Goal: Task Accomplishment & Management: Complete application form

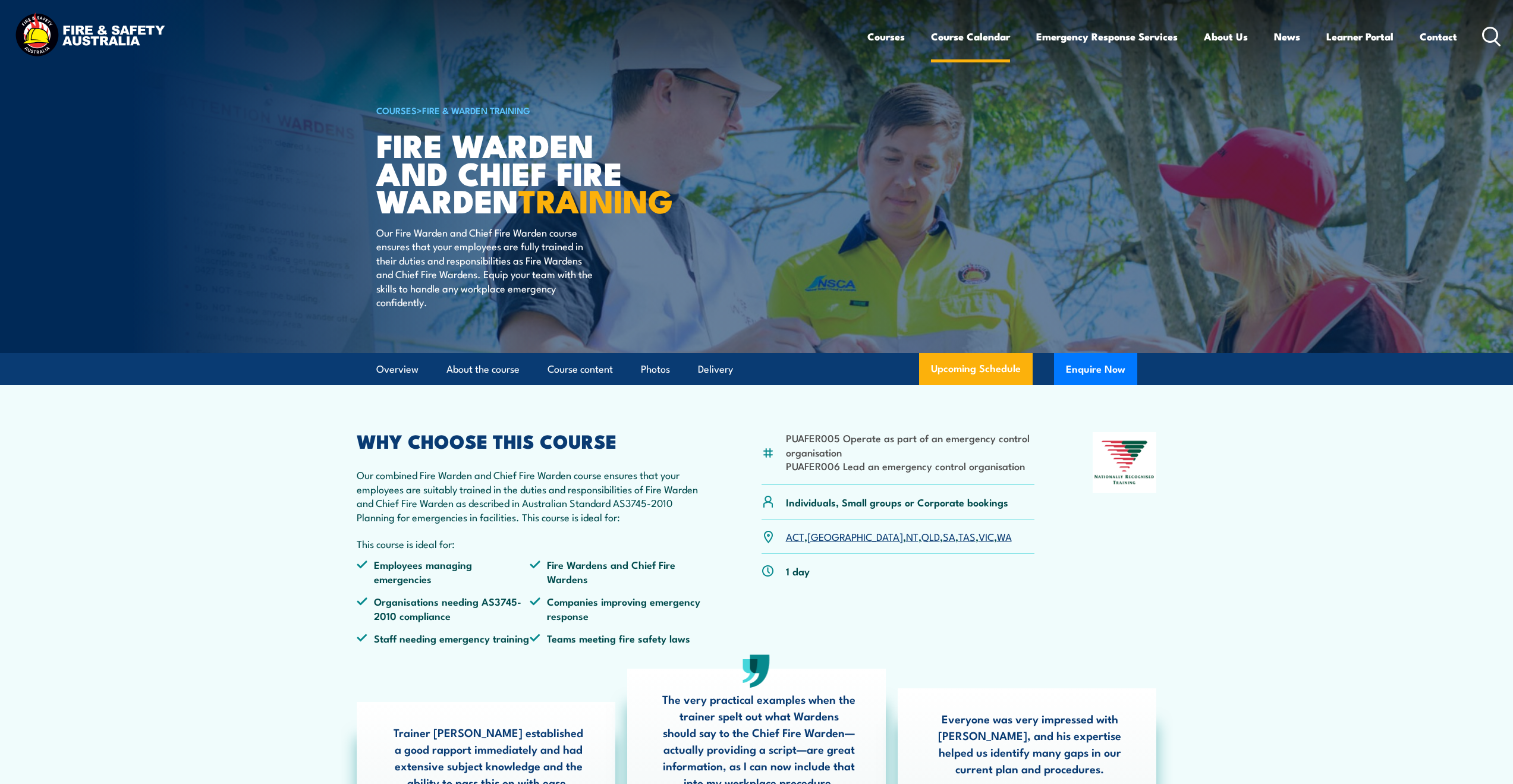
click at [976, 41] on link "Course Calendar" at bounding box center [970, 37] width 79 height 32
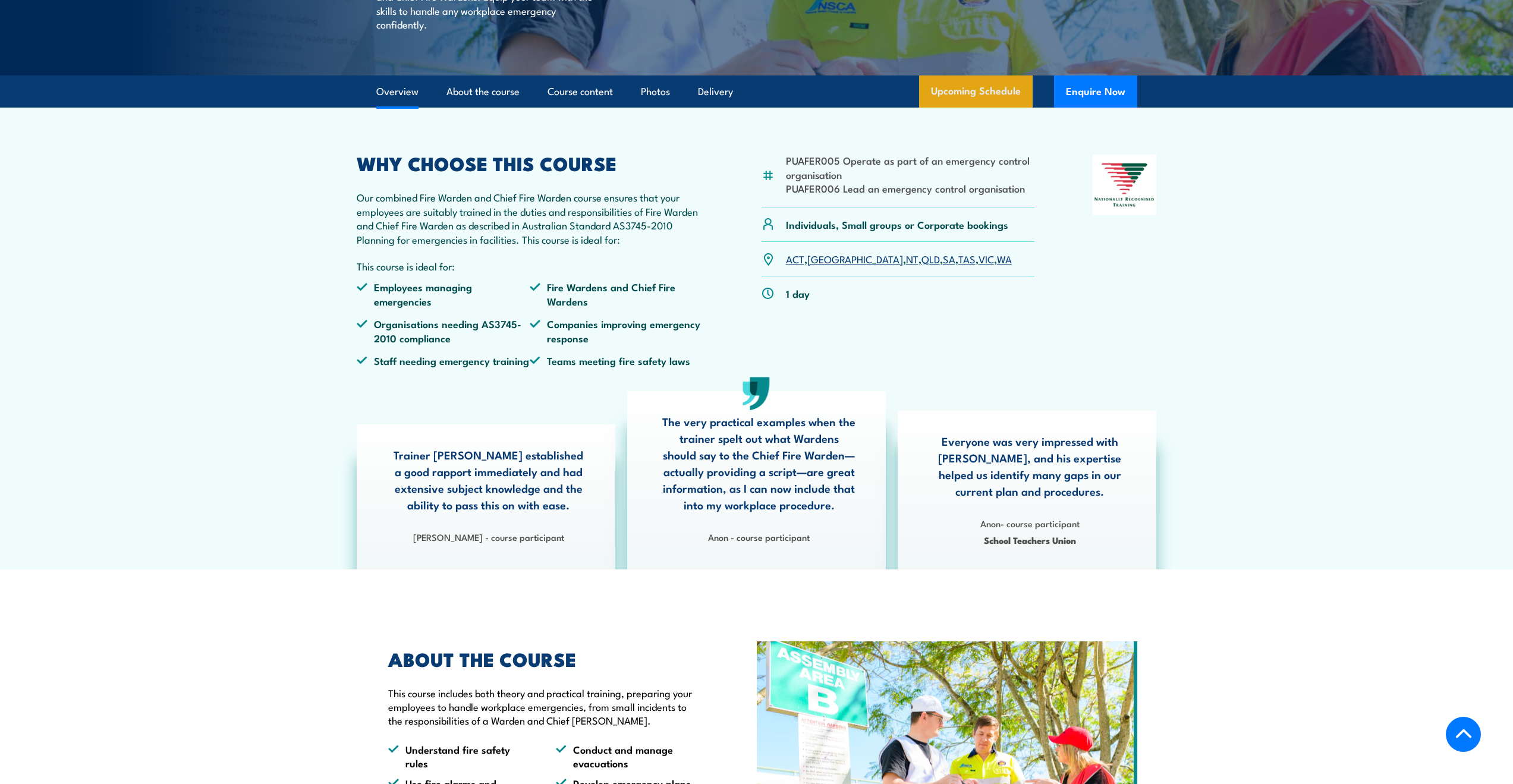
click at [983, 108] on link "Upcoming Schedule" at bounding box center [976, 92] width 114 height 32
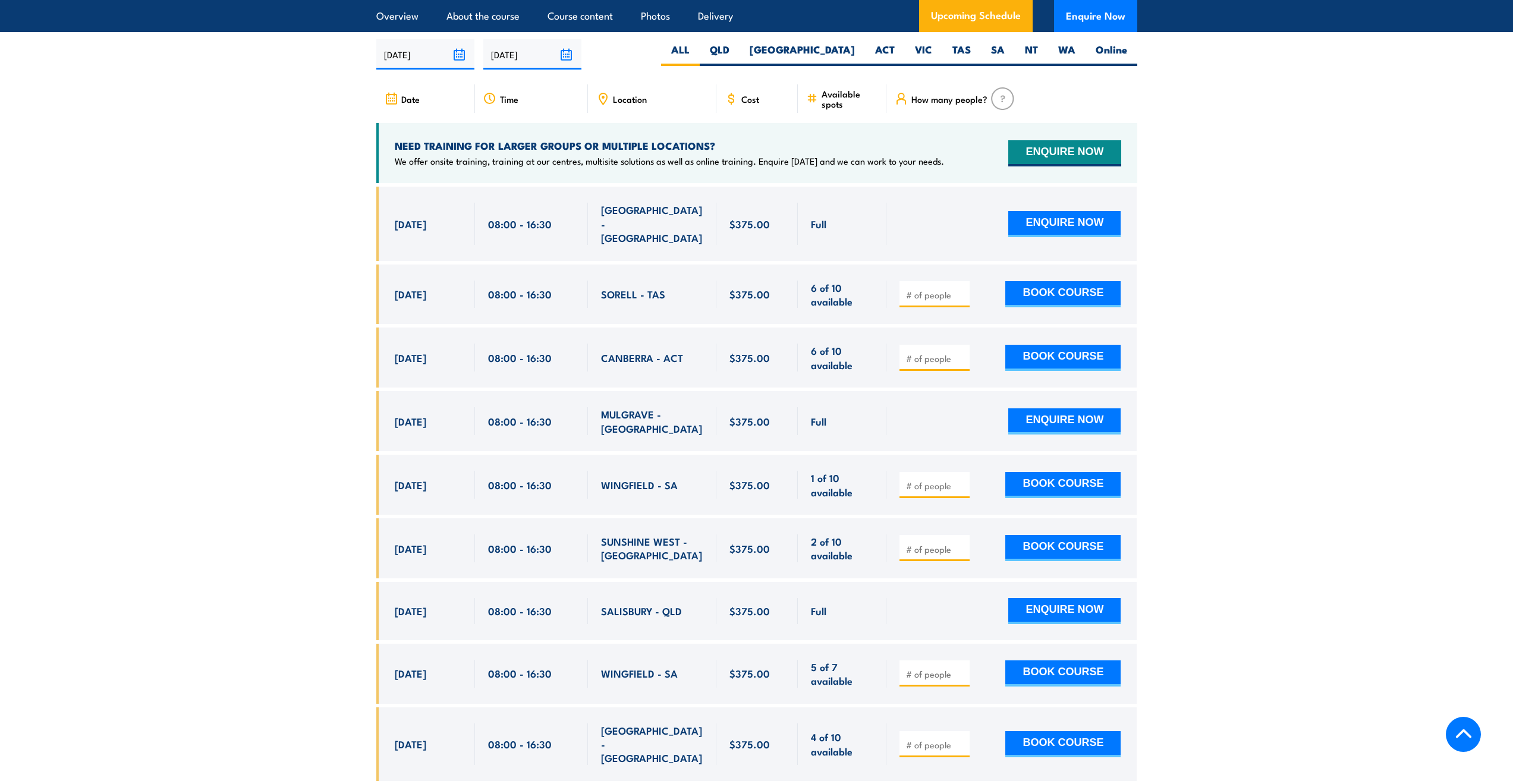
scroll to position [1828, 0]
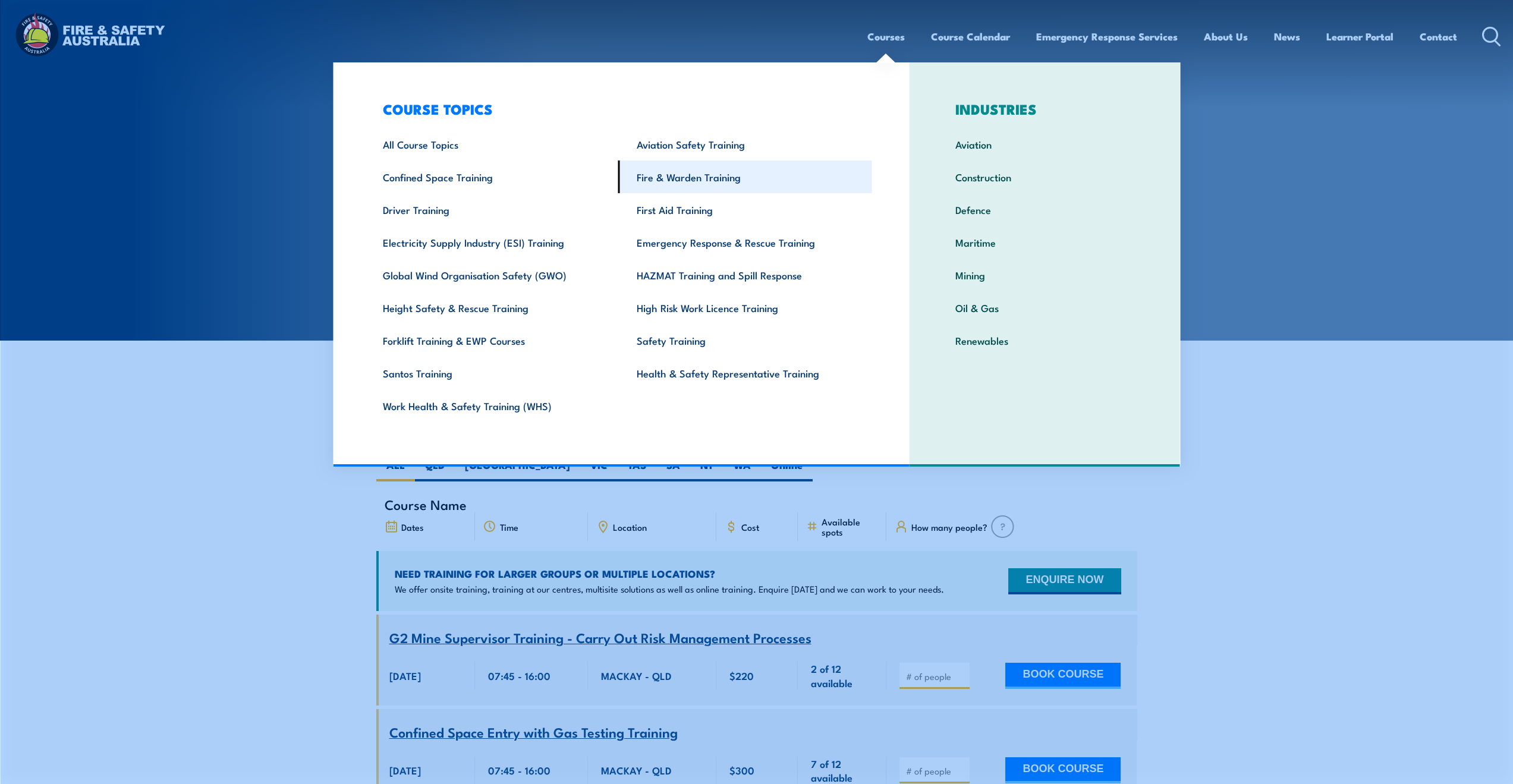
click at [721, 175] on link "Fire & Warden Training" at bounding box center [745, 177] width 254 height 33
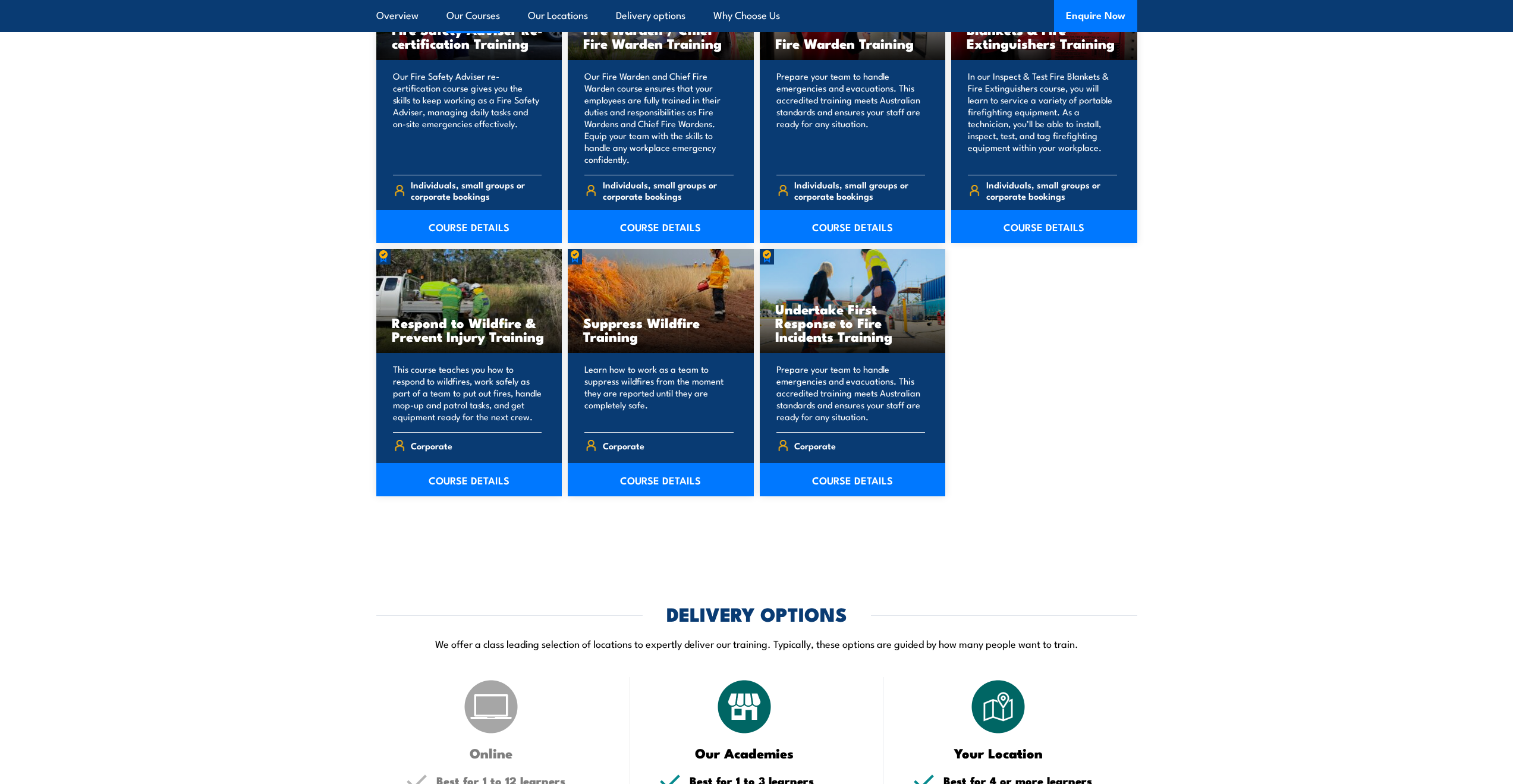
scroll to position [1387, 0]
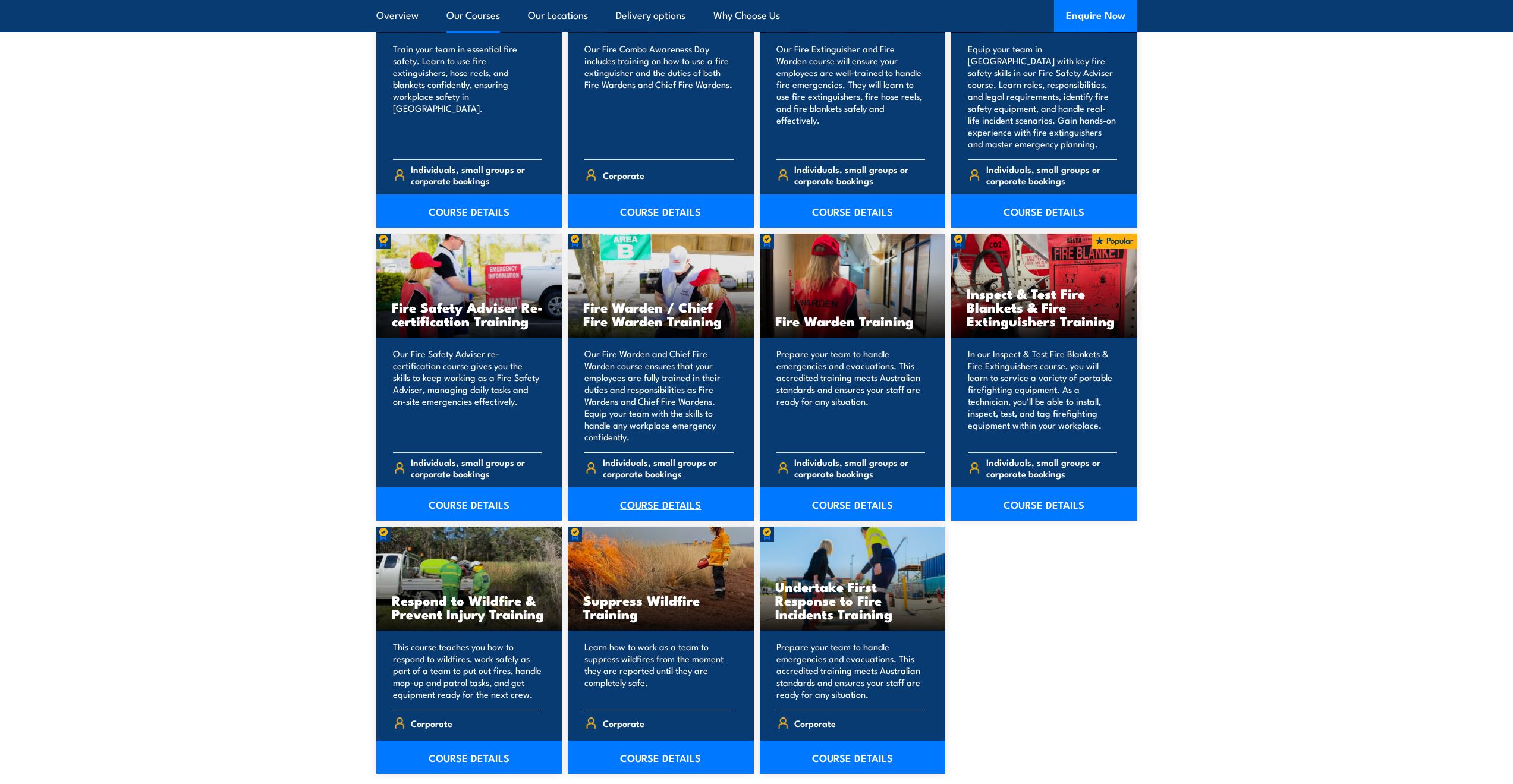
click at [640, 505] on link "COURSE DETAILS" at bounding box center [661, 504] width 186 height 34
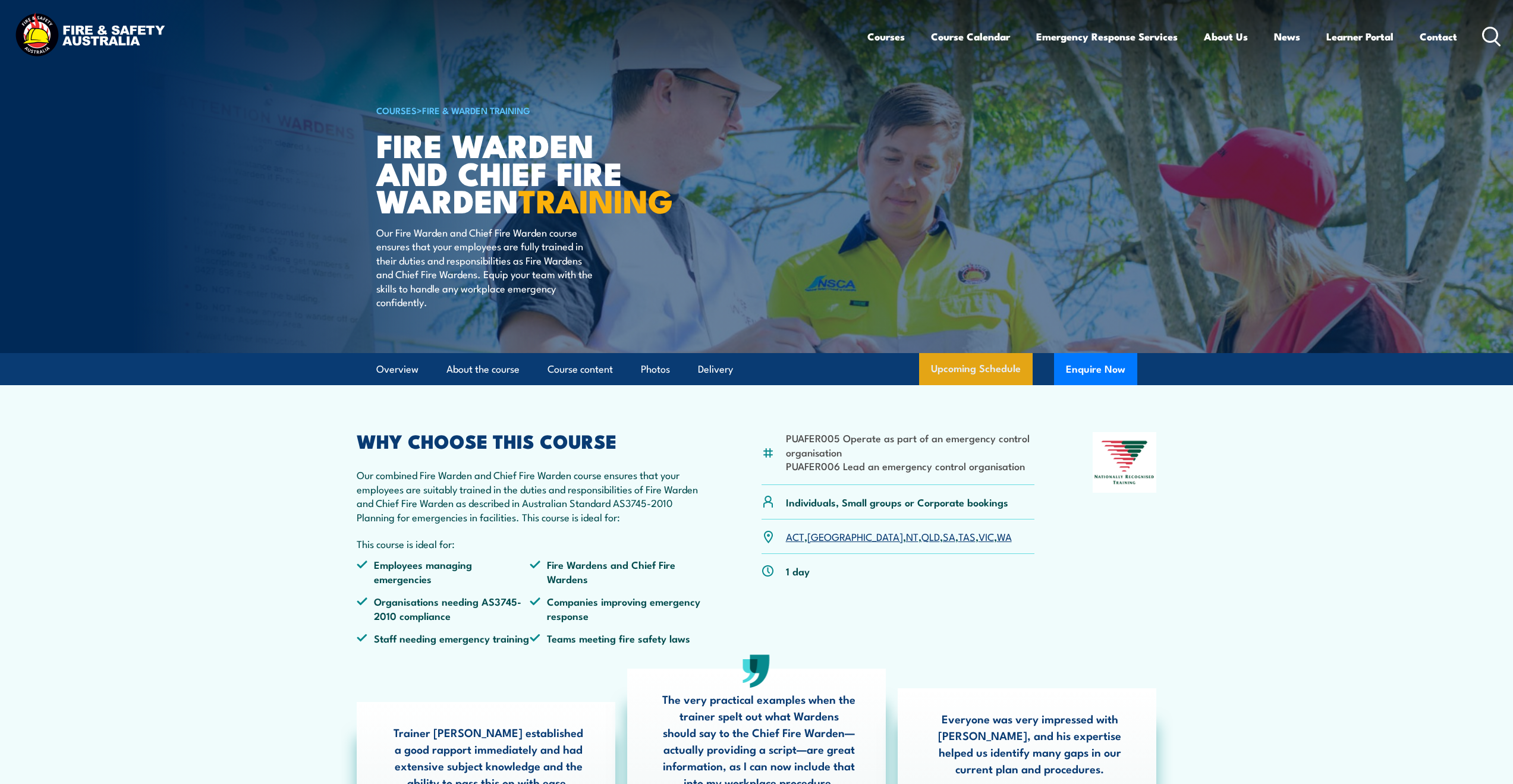
click at [990, 385] on link "Upcoming Schedule" at bounding box center [976, 370] width 114 height 32
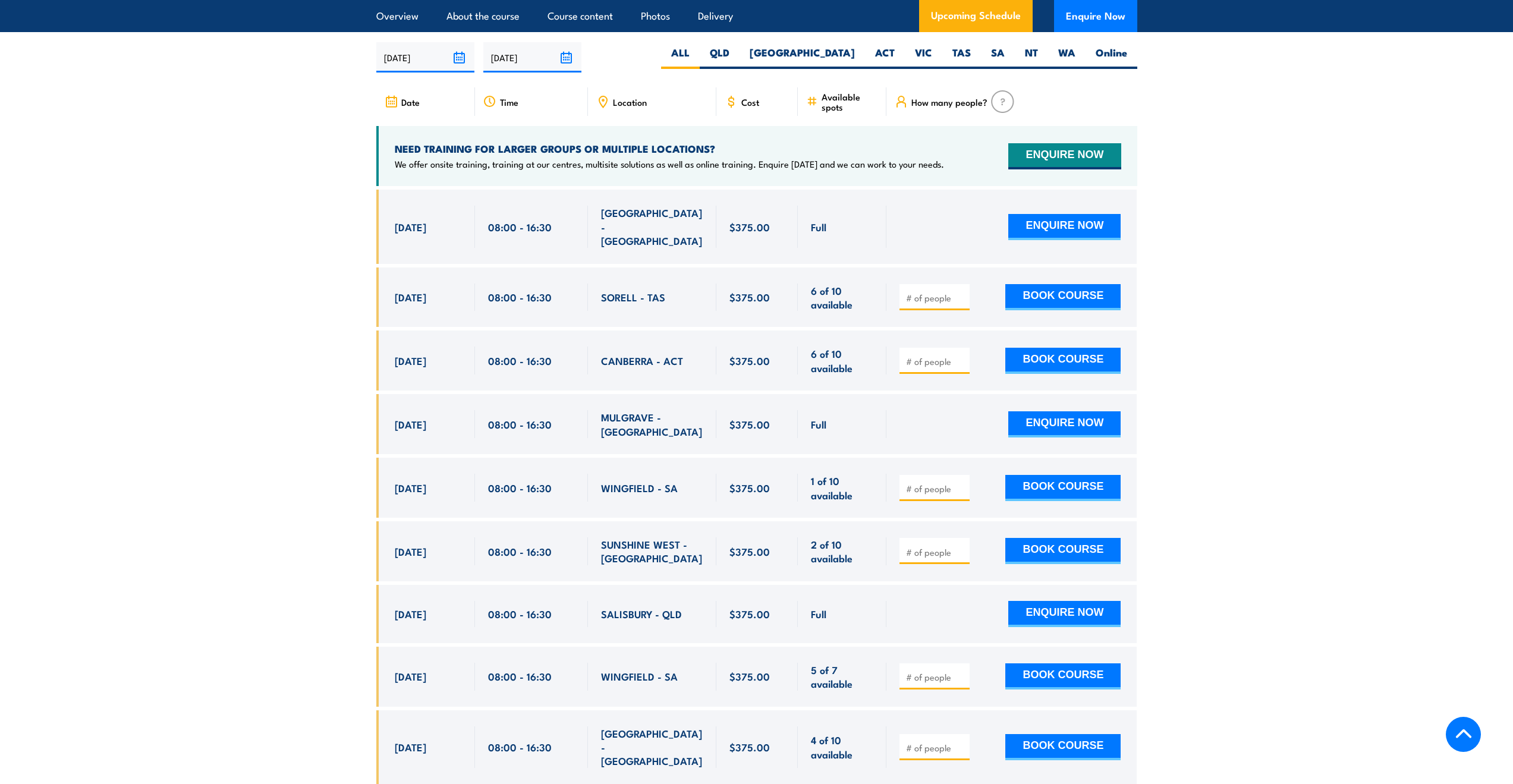
scroll to position [2105, 0]
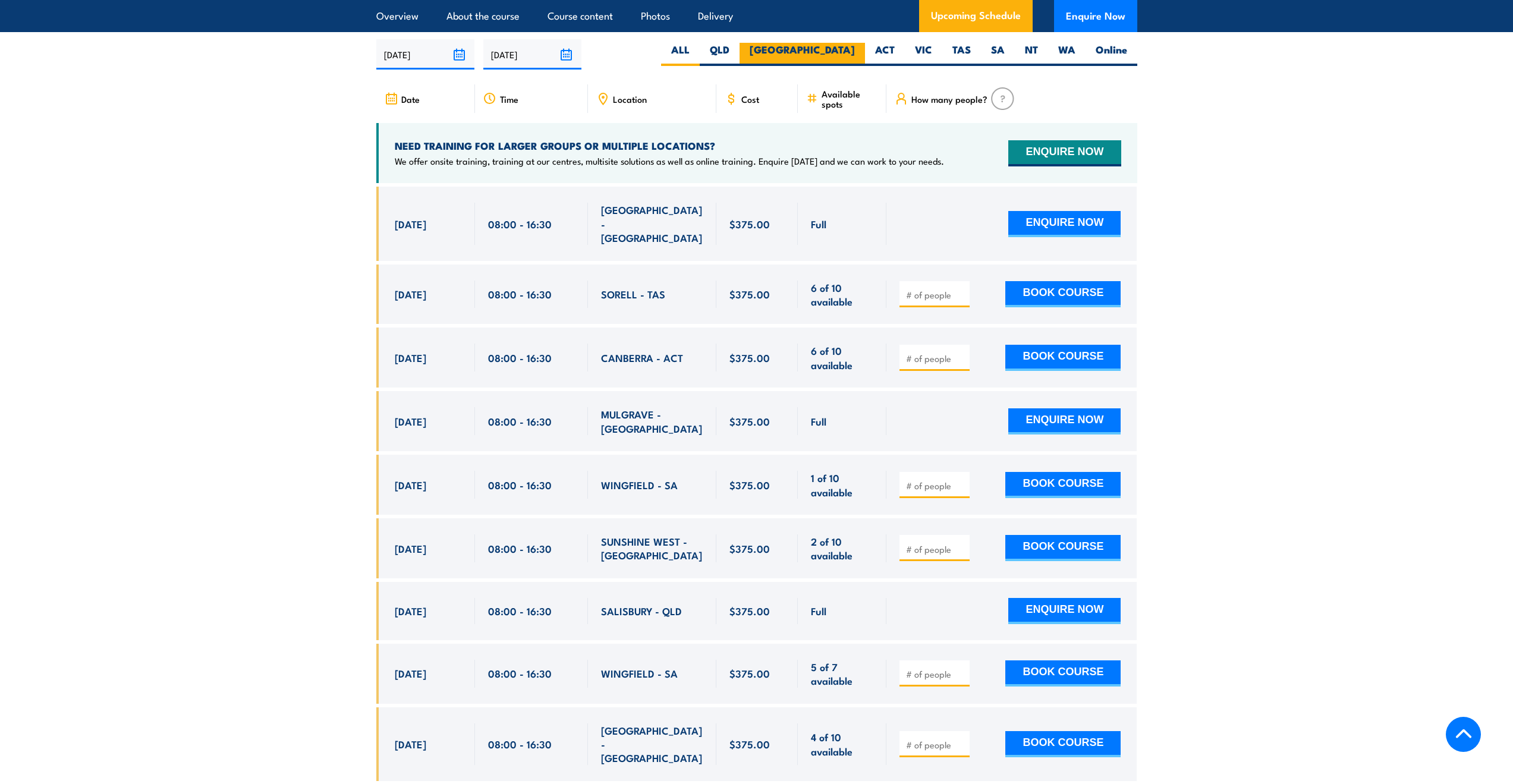
click at [851, 55] on label "[GEOGRAPHIC_DATA]" at bounding box center [802, 54] width 125 height 23
click at [855, 50] on input "[GEOGRAPHIC_DATA]" at bounding box center [858, 46] width 8 height 8
radio input "true"
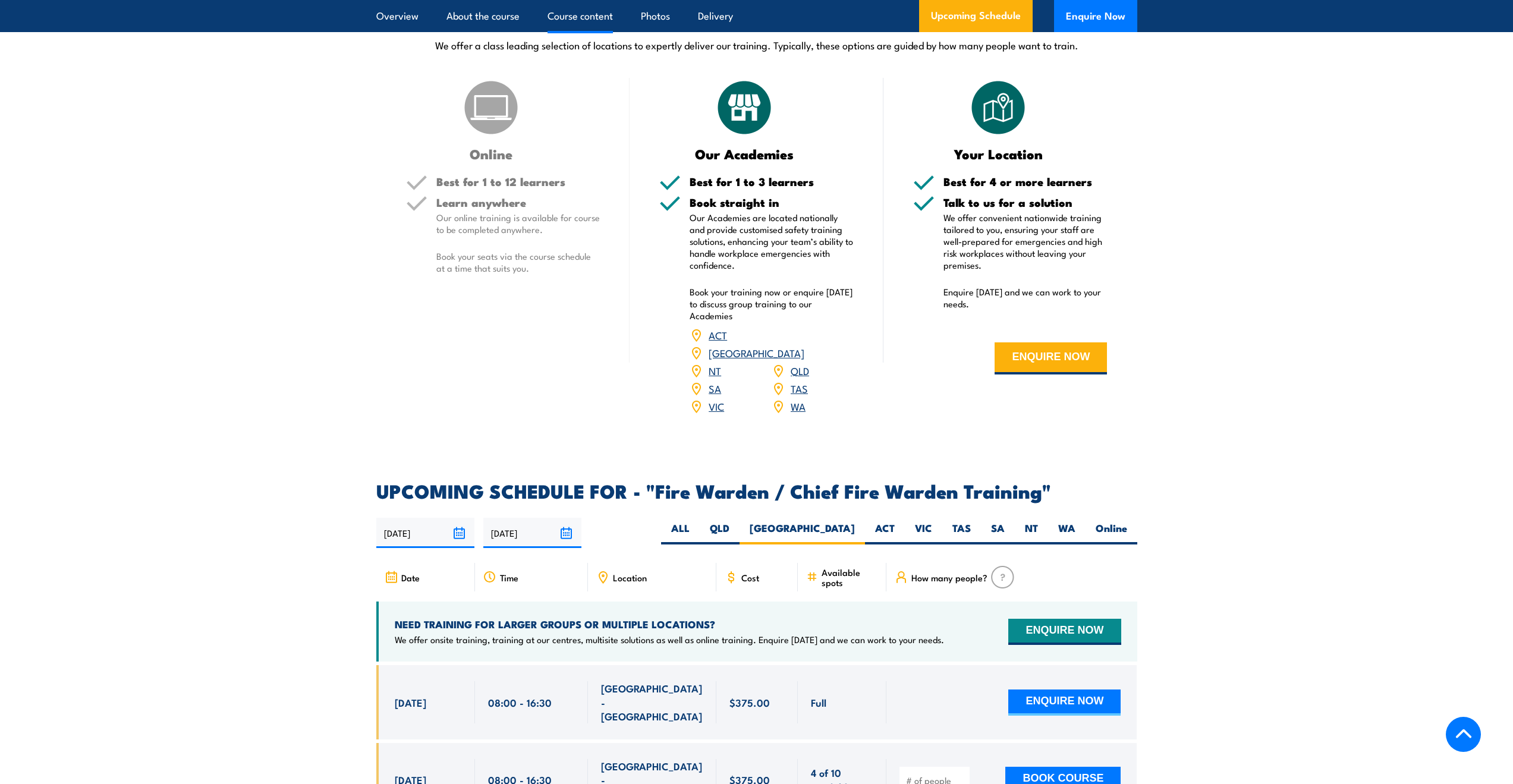
scroll to position [1273, 0]
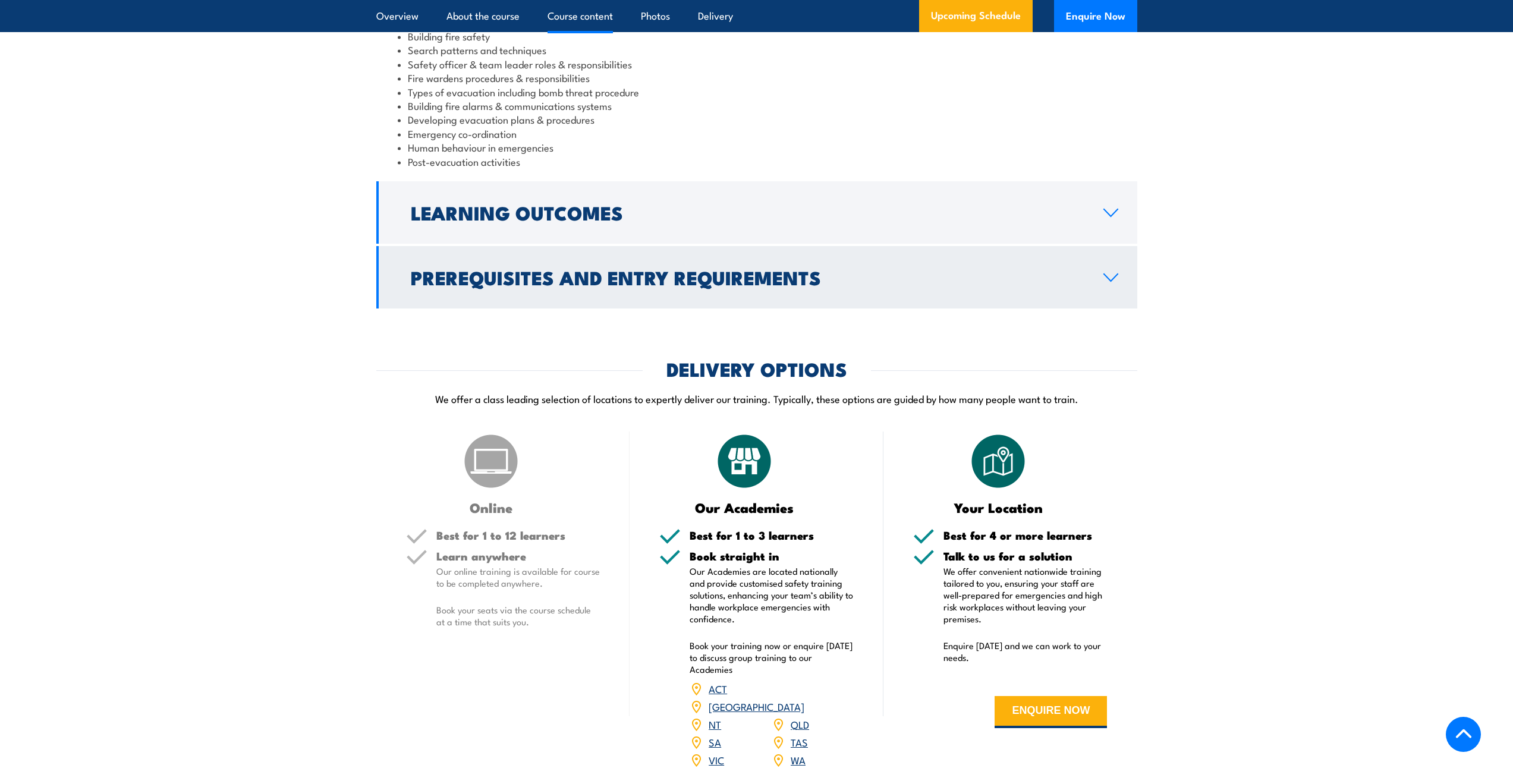
click at [782, 268] on link "Prerequisites and Entry Requirements" at bounding box center [756, 277] width 761 height 62
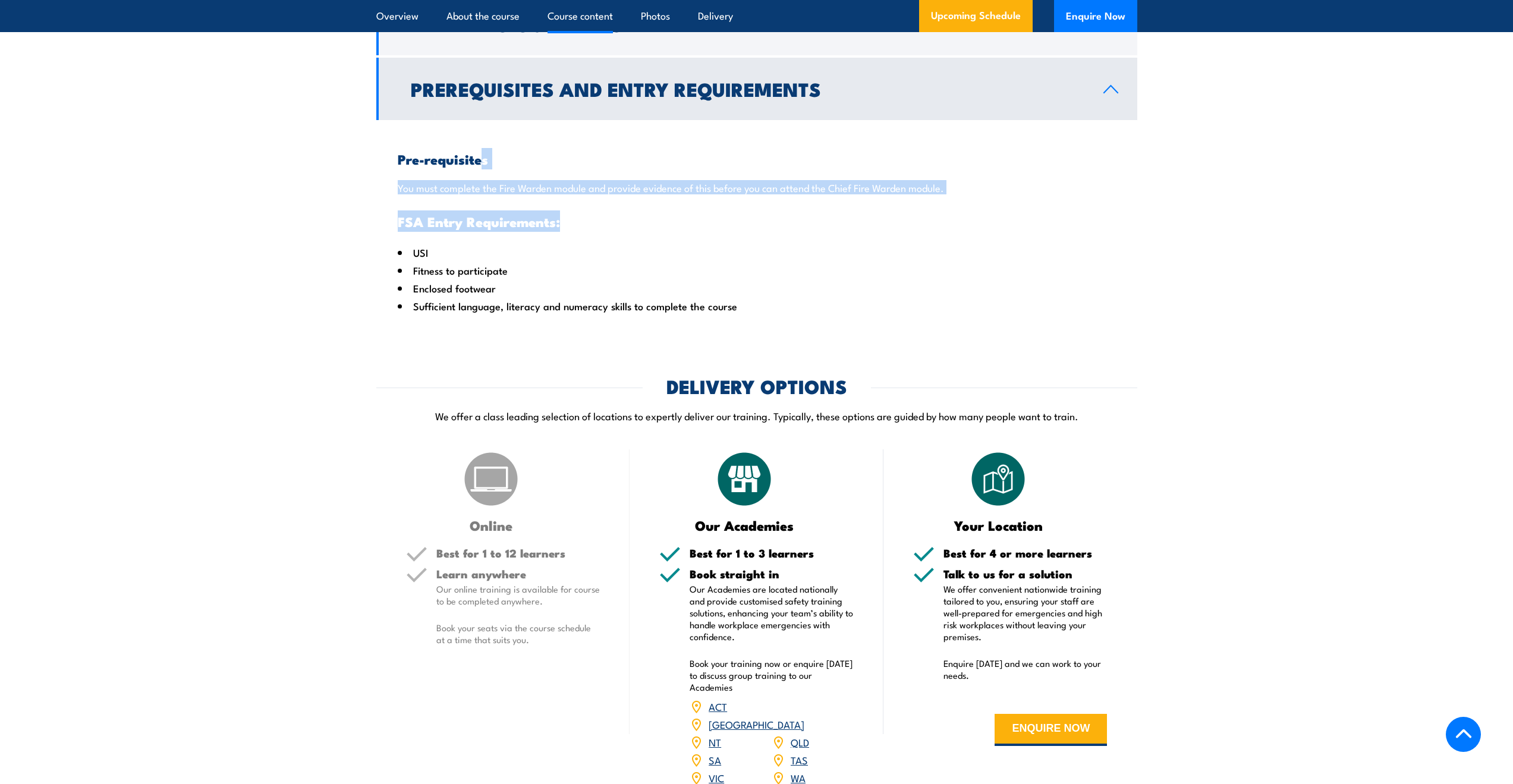
drag, startPoint x: 483, startPoint y: 175, endPoint x: 633, endPoint y: 243, distance: 164.7
click at [620, 238] on div "Pre-requisites You must complete the Fire Warden module and provide evidence of…" at bounding box center [756, 222] width 761 height 205
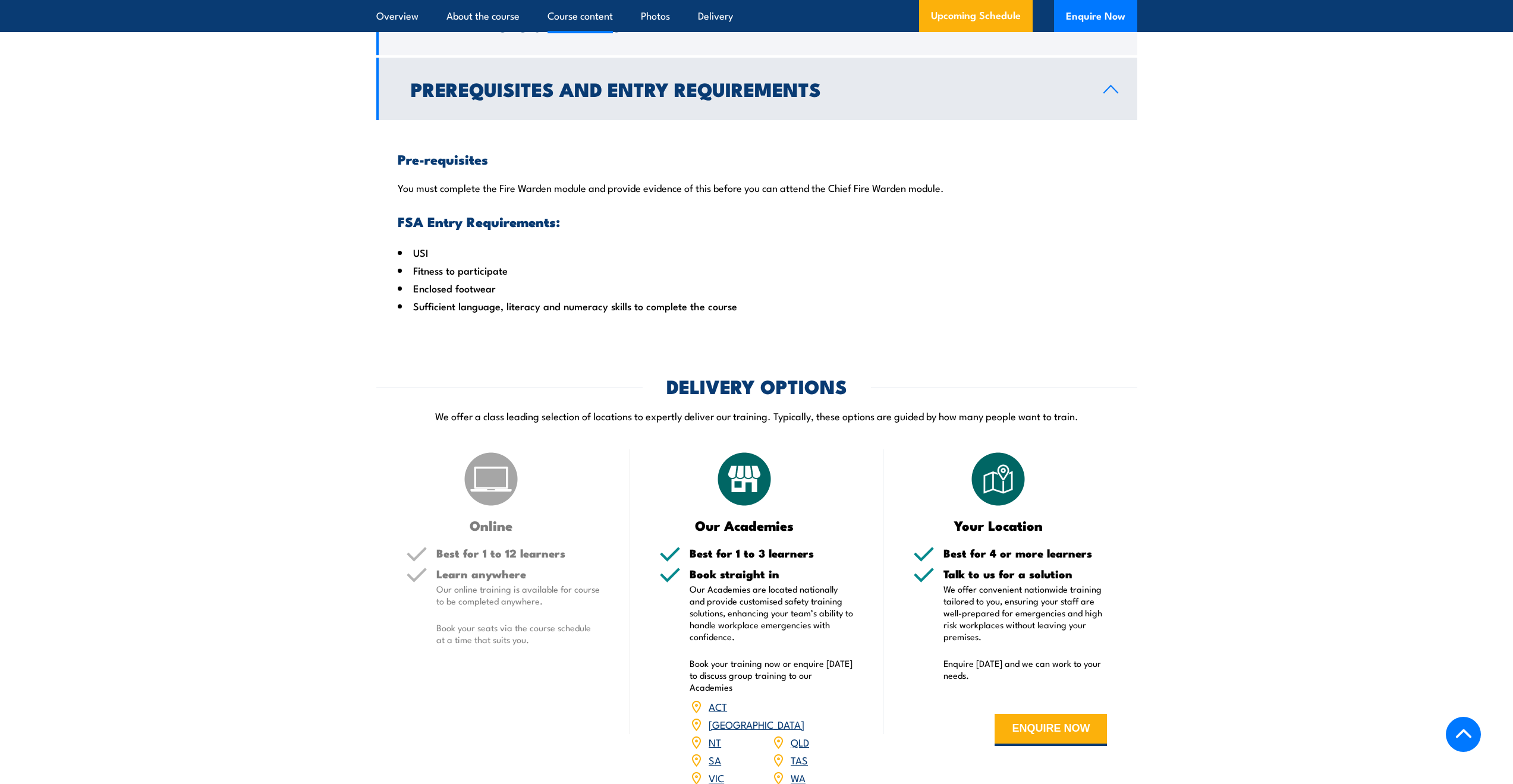
click at [633, 243] on div "Pre-requisites You must complete the Fire Warden module and provide evidence of…" at bounding box center [756, 222] width 761 height 205
drag, startPoint x: 644, startPoint y: 198, endPoint x: 690, endPoint y: 253, distance: 71.7
click at [680, 243] on div "Pre-requisites You must complete the Fire Warden module and provide evidence of…" at bounding box center [756, 222] width 761 height 205
click at [691, 253] on div "Pre-requisites You must complete the Fire Warden module and provide evidence of…" at bounding box center [756, 222] width 761 height 205
drag, startPoint x: 755, startPoint y: 283, endPoint x: 680, endPoint y: 219, distance: 98.6
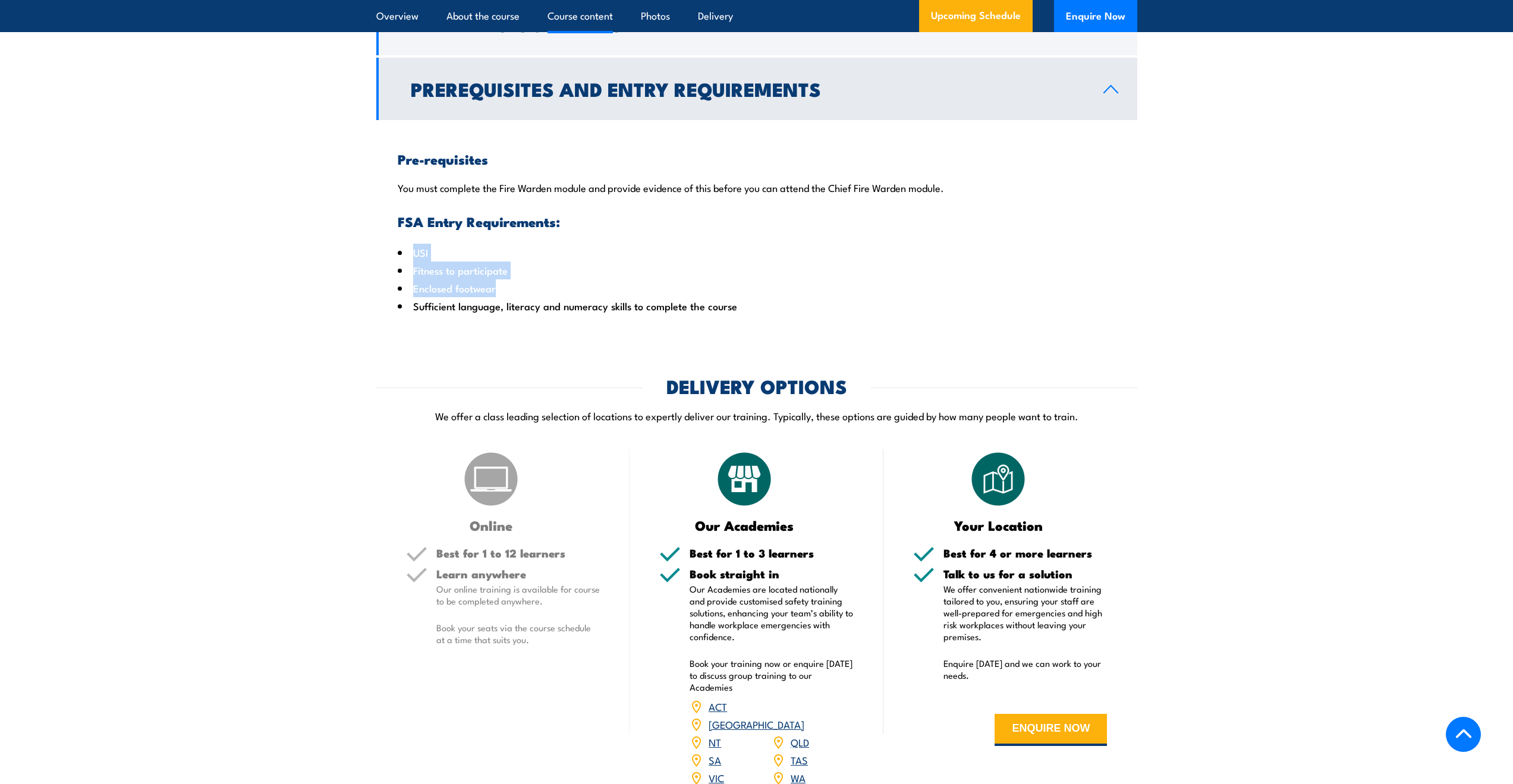
click at [681, 219] on div "Pre-requisites You must complete the Fire Warden module and provide evidence of…" at bounding box center [756, 222] width 761 height 205
click at [680, 218] on div "Pre-requisites You must complete the Fire Warden module and provide evidence of…" at bounding box center [756, 222] width 761 height 205
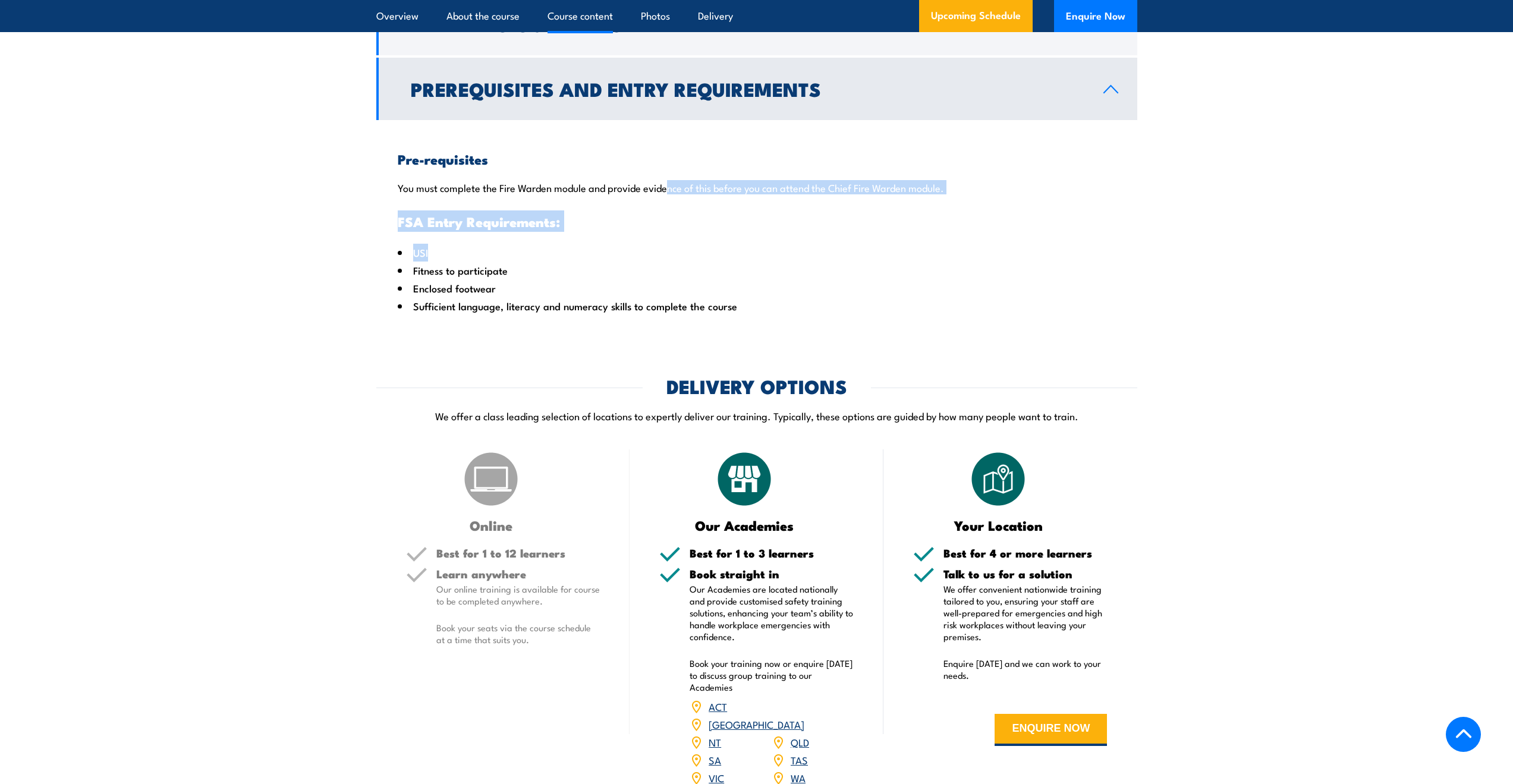
drag, startPoint x: 666, startPoint y: 192, endPoint x: 754, endPoint y: 274, distance: 120.3
click at [751, 273] on div "Pre-requisites You must complete the Fire Warden module and provide evidence of…" at bounding box center [756, 222] width 761 height 205
click at [754, 262] on li "USI" at bounding box center [756, 253] width 718 height 18
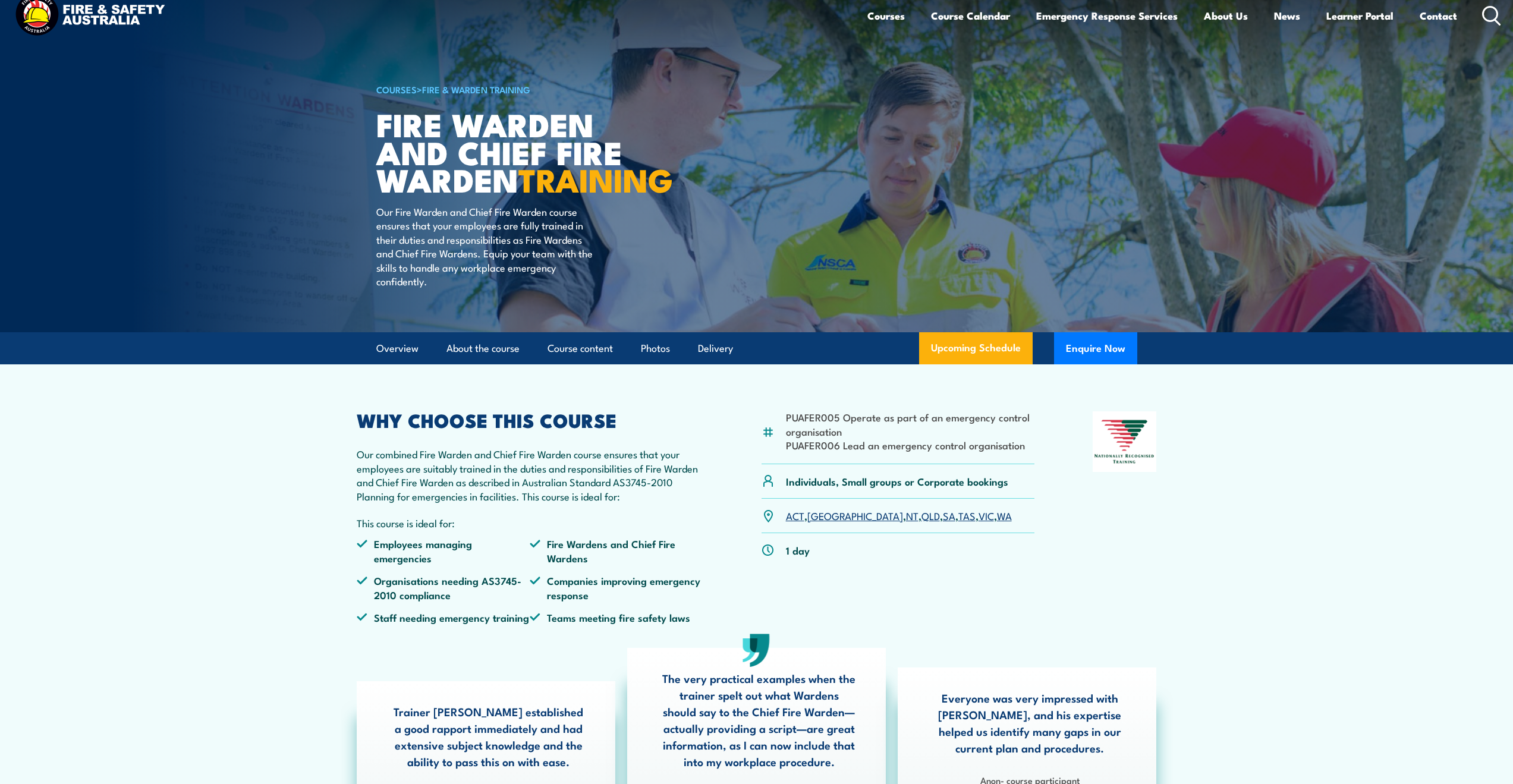
scroll to position [0, 0]
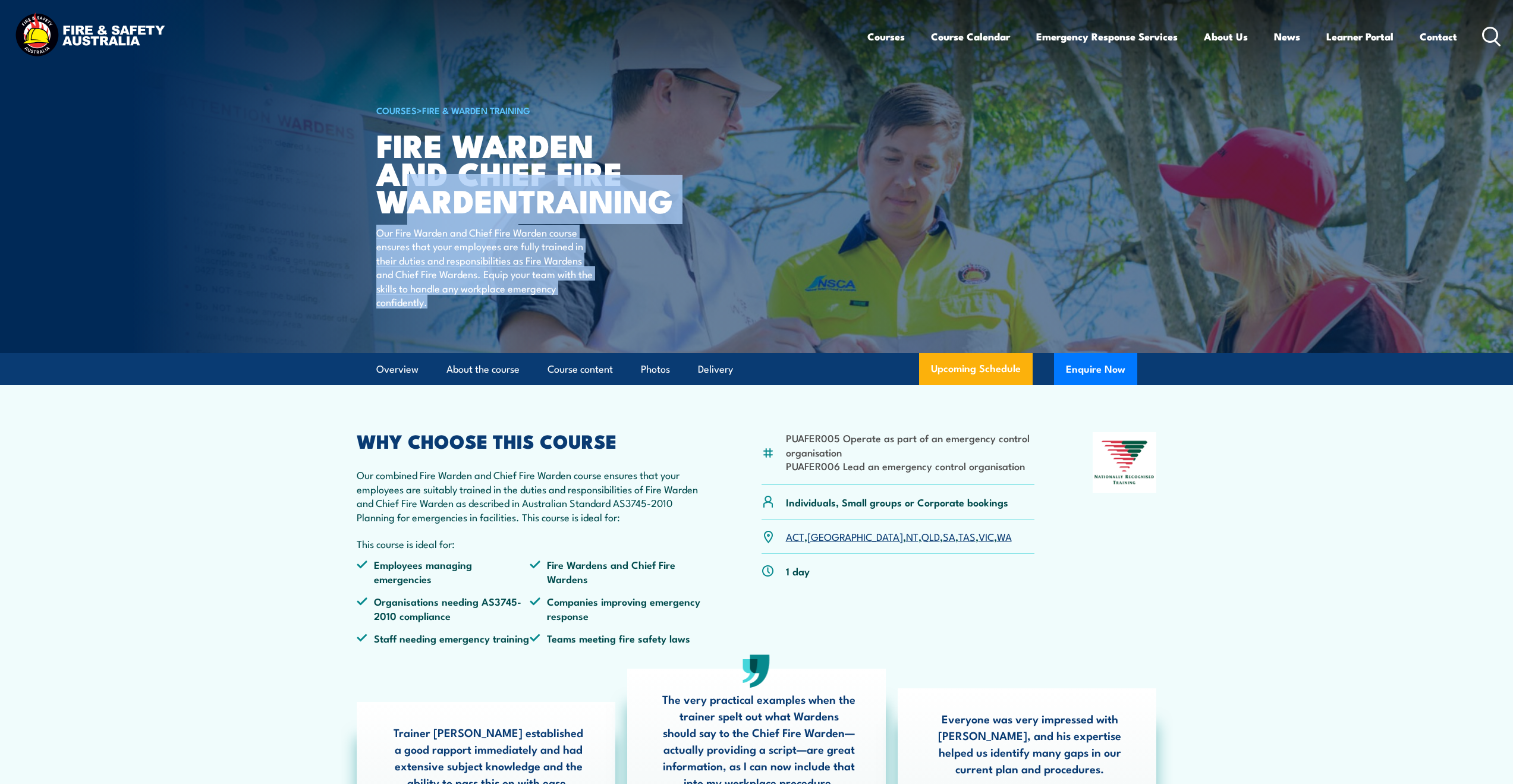
drag, startPoint x: 405, startPoint y: 198, endPoint x: 546, endPoint y: 338, distance: 198.7
click at [546, 338] on div "COURSES > Fire & Warden Training Fire Warden and Chief Fire Warden TRAINING Our…" at bounding box center [523, 177] width 293 height 353
click at [545, 338] on div "COURSES > Fire & Warden Training Fire Warden and Chief Fire Warden TRAINING Our…" at bounding box center [523, 177] width 293 height 353
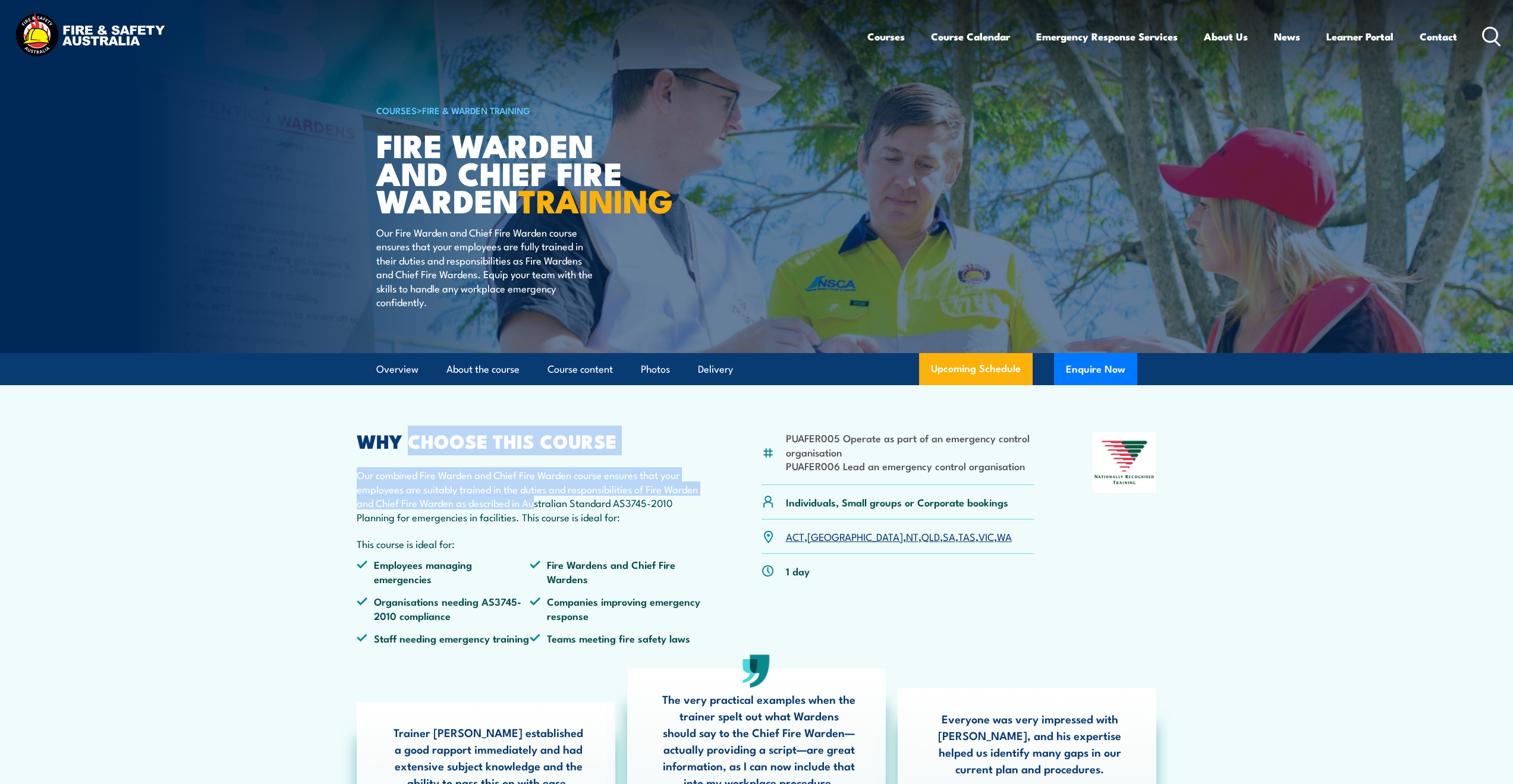
drag, startPoint x: 414, startPoint y: 482, endPoint x: 573, endPoint y: 543, distance: 170.3
click at [570, 542] on div "WHY CHOOSE THIS COURSE Our combined Fire Warden and Chief Fire Warden course en…" at bounding box center [530, 543] width 347 height 222
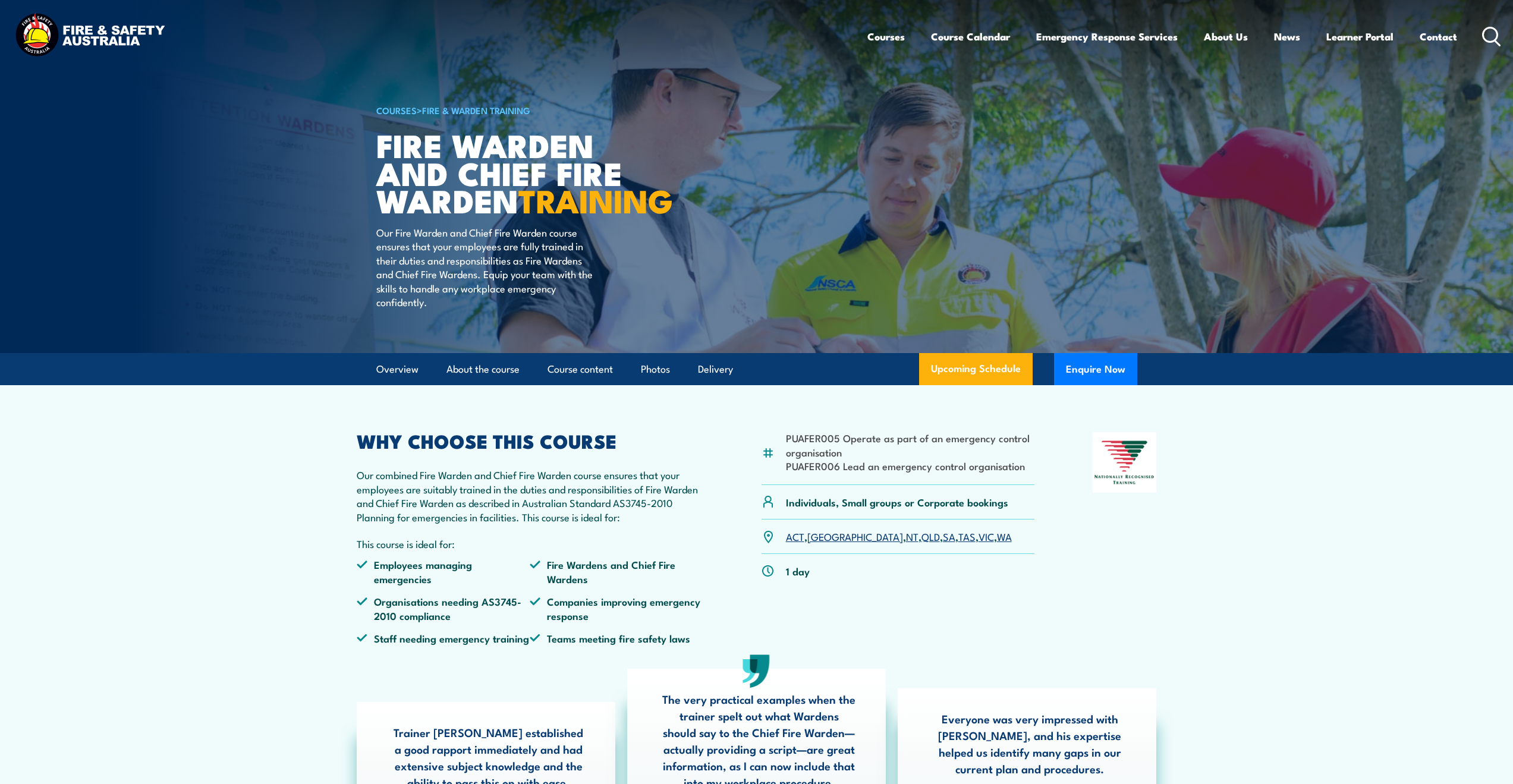
drag, startPoint x: 595, startPoint y: 547, endPoint x: 606, endPoint y: 550, distance: 11.4
click at [597, 523] on p "Our combined Fire Warden and Chief Fire Warden course ensures that your employe…" at bounding box center [530, 495] width 347 height 56
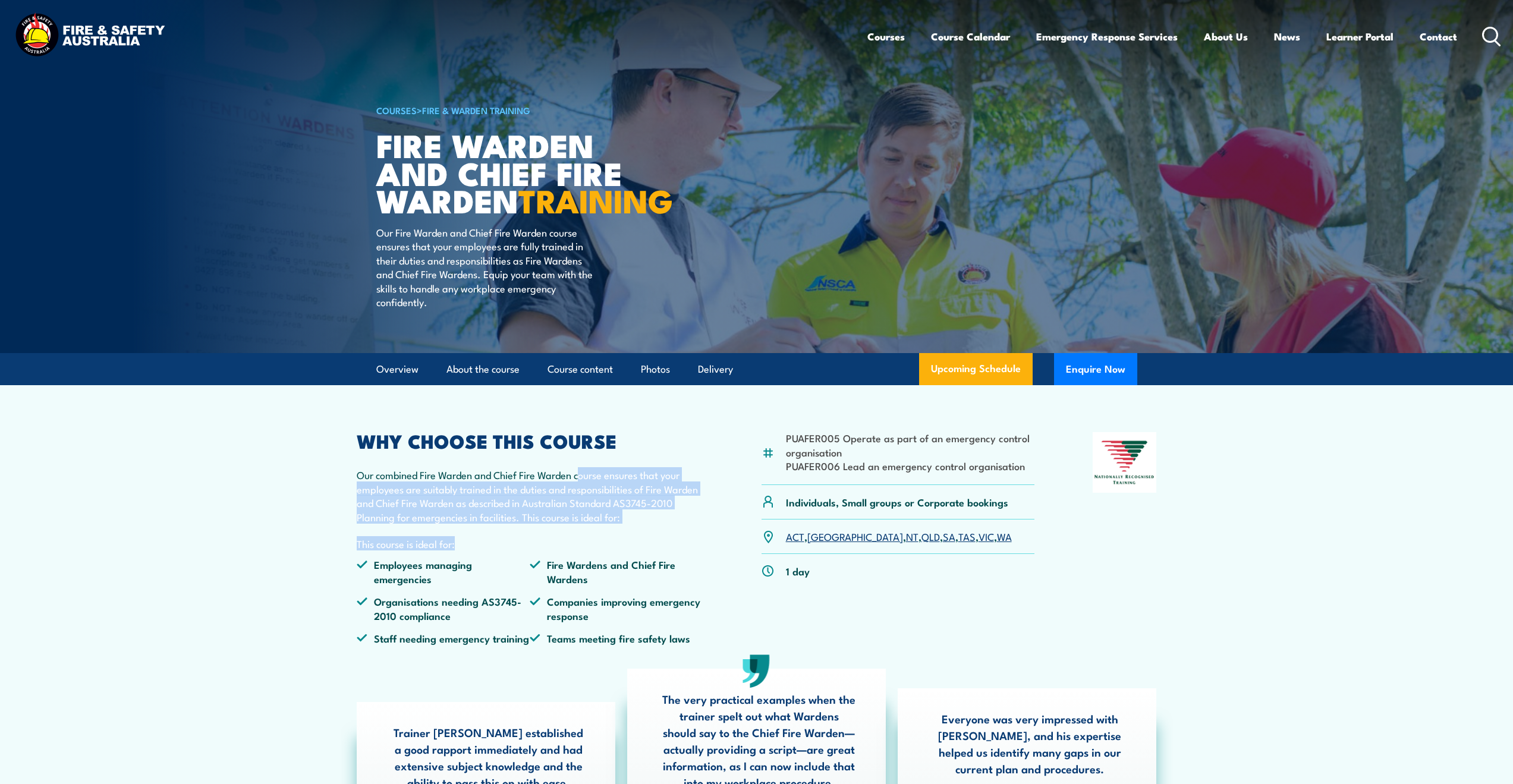
drag, startPoint x: 671, startPoint y: 553, endPoint x: 580, endPoint y: 509, distance: 101.1
click at [580, 510] on div "WHY CHOOSE THIS COURSE Our combined Fire Warden and Chief Fire Warden course en…" at bounding box center [530, 543] width 347 height 222
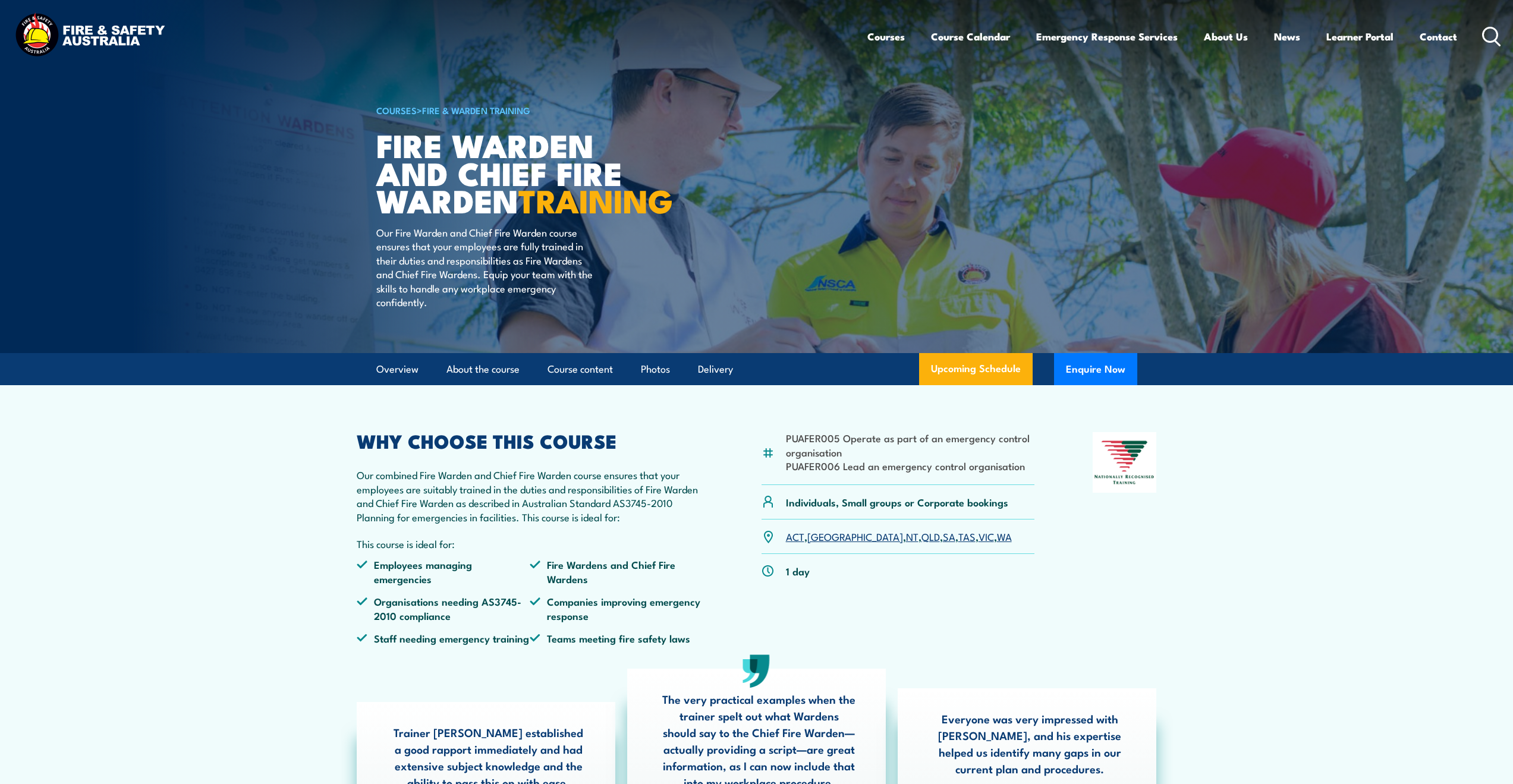
click at [579, 509] on p "Our combined Fire Warden and Chief Fire Warden course ensures that your employe…" at bounding box center [530, 495] width 347 height 56
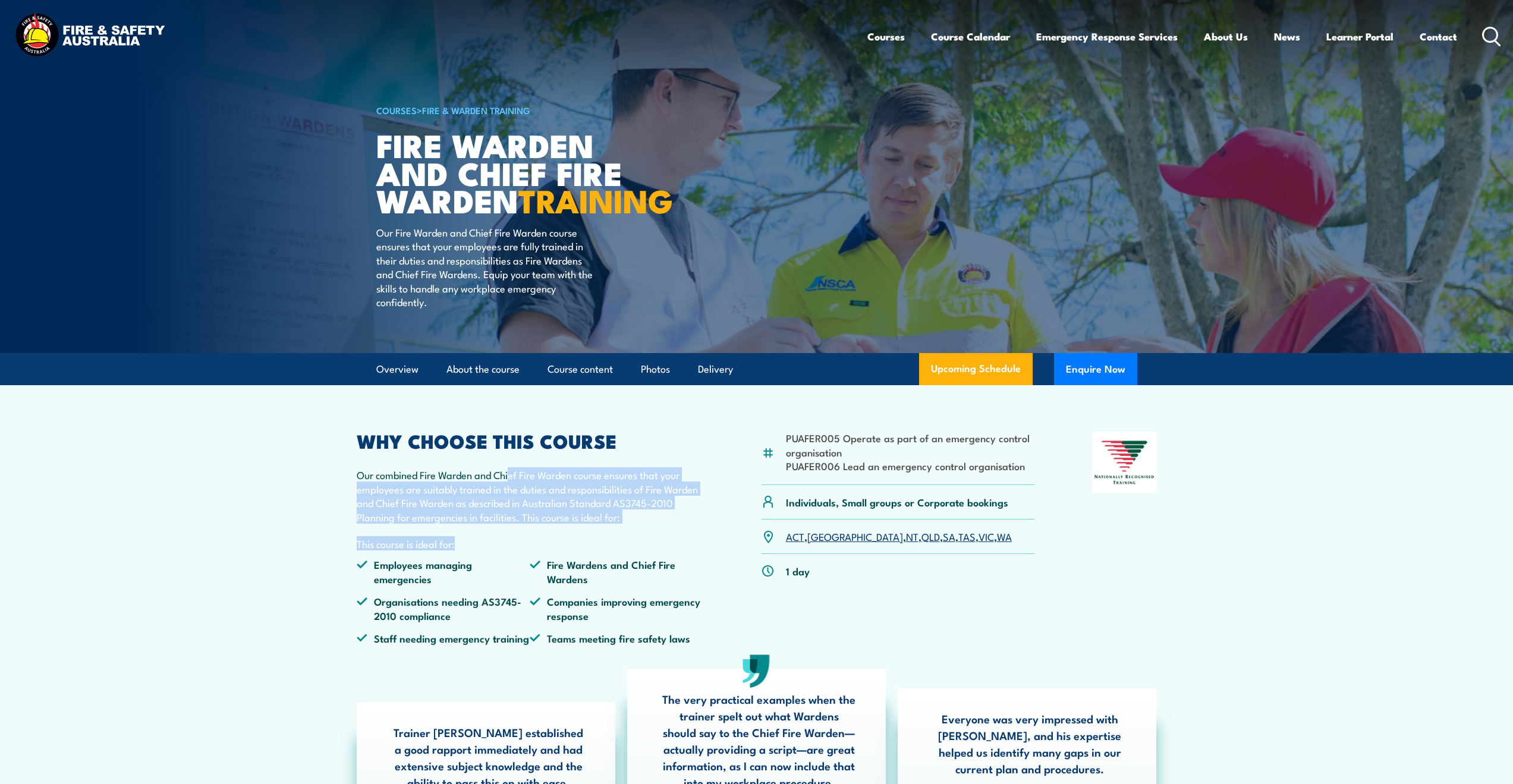
drag, startPoint x: 529, startPoint y: 514, endPoint x: 622, endPoint y: 562, distance: 104.7
click at [600, 564] on div "WHY CHOOSE THIS COURSE Our combined Fire Warden and Chief Fire Warden course en…" at bounding box center [530, 543] width 347 height 222
click at [661, 523] on p "Our combined Fire Warden and Chief Fire Warden course ensures that your employe…" at bounding box center [530, 495] width 347 height 56
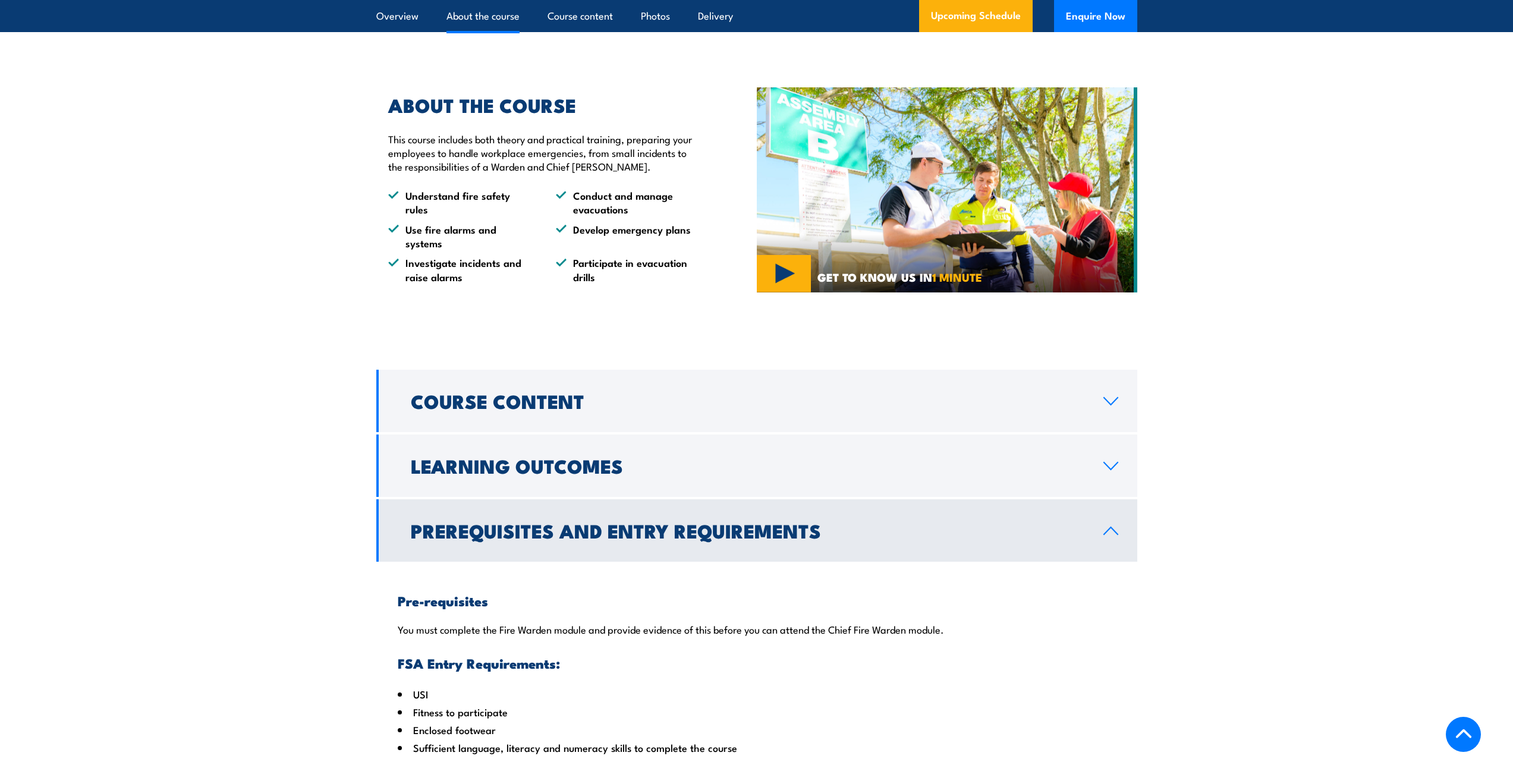
scroll to position [832, 0]
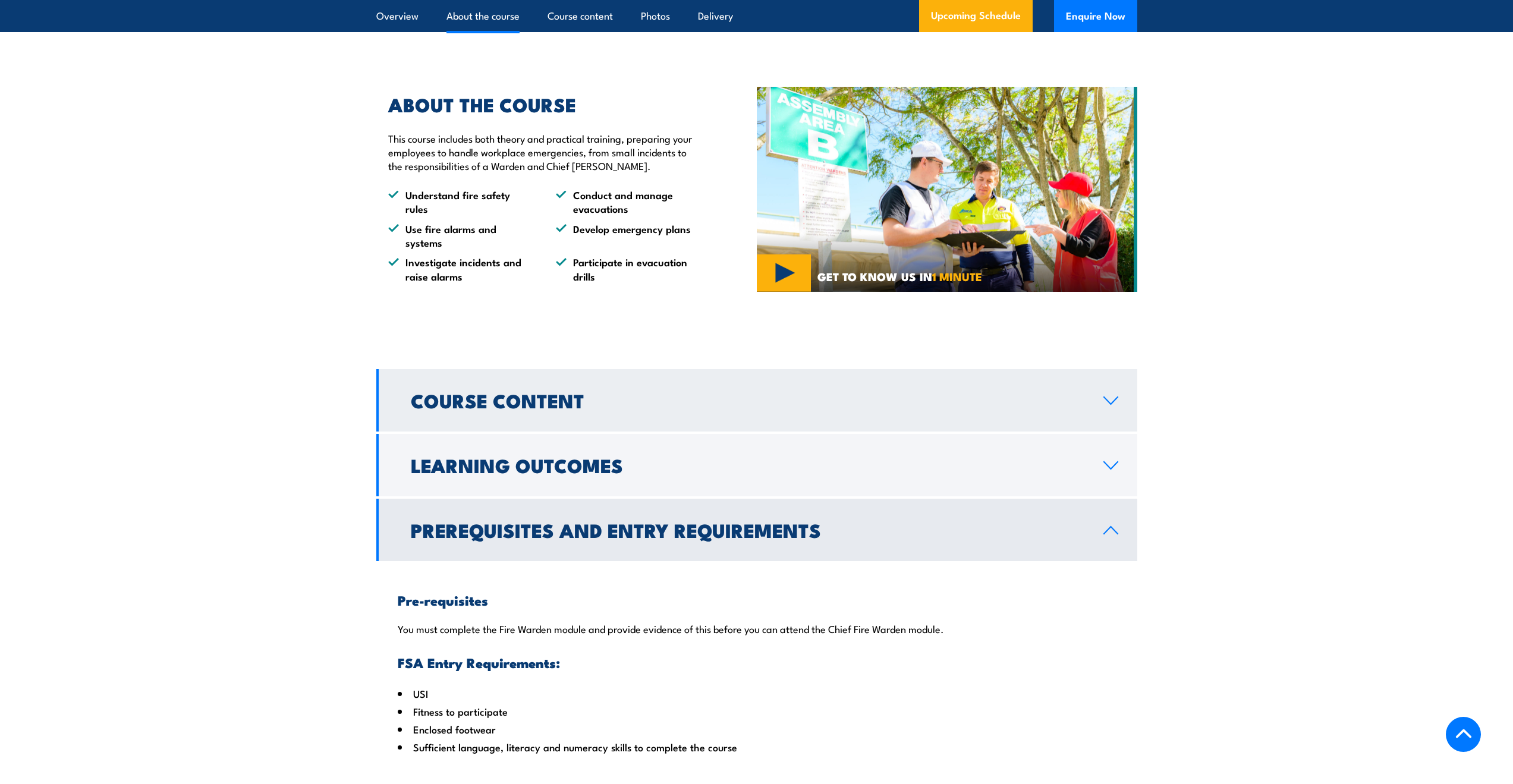
click at [559, 408] on h2 "Course Content" at bounding box center [748, 400] width 674 height 17
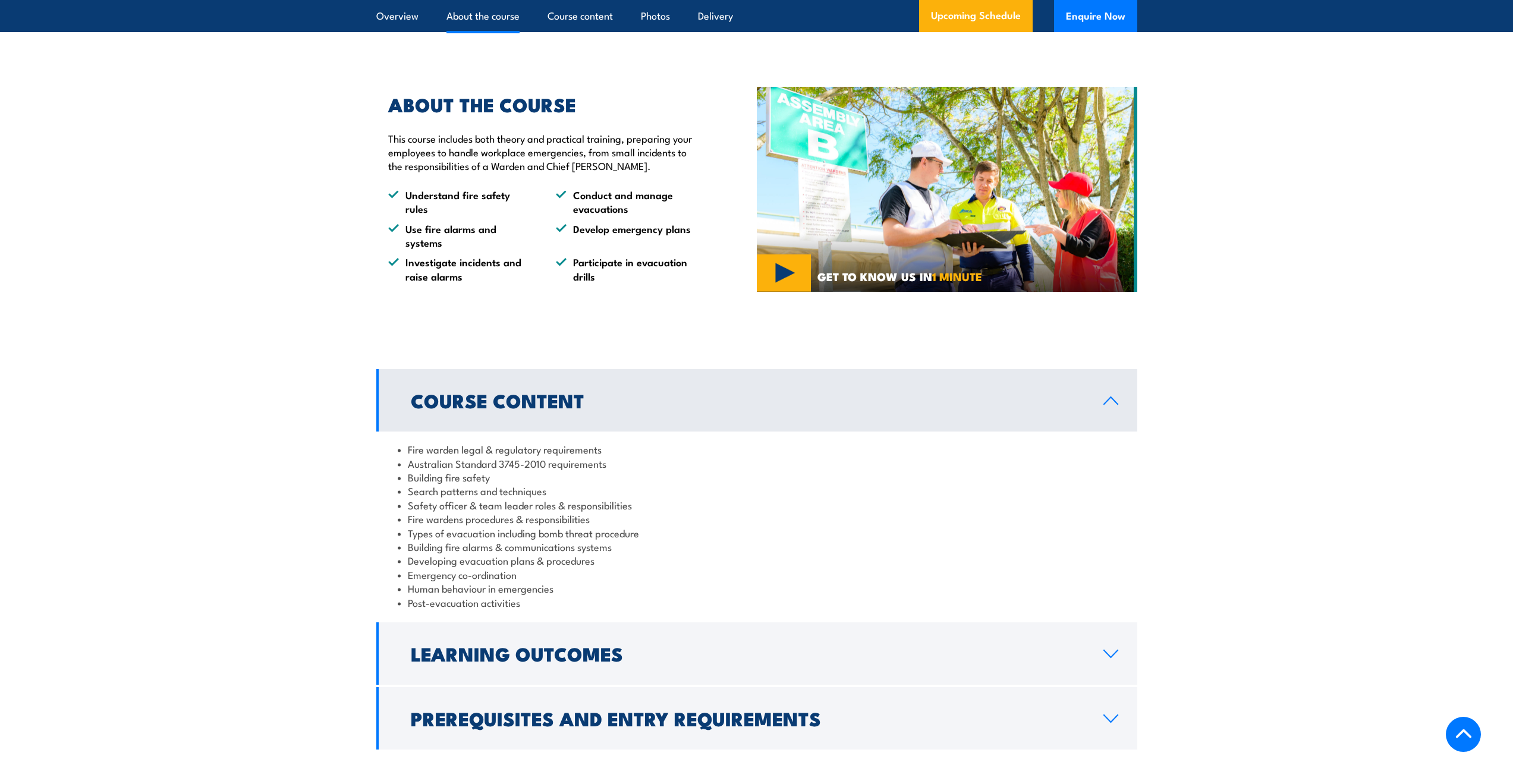
click at [559, 408] on h2 "Course Content" at bounding box center [748, 400] width 674 height 17
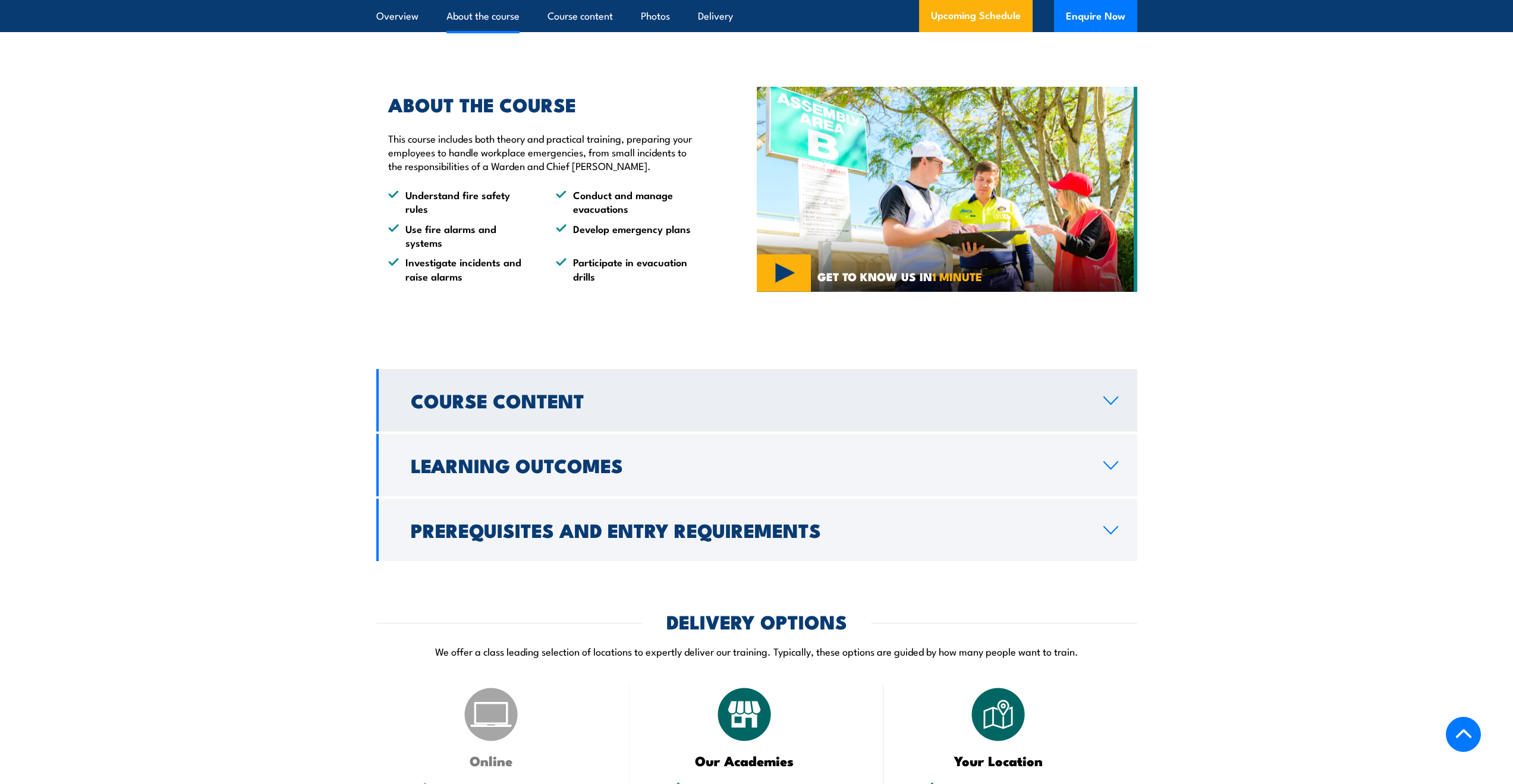
click at [559, 408] on h2 "Course Content" at bounding box center [748, 400] width 674 height 17
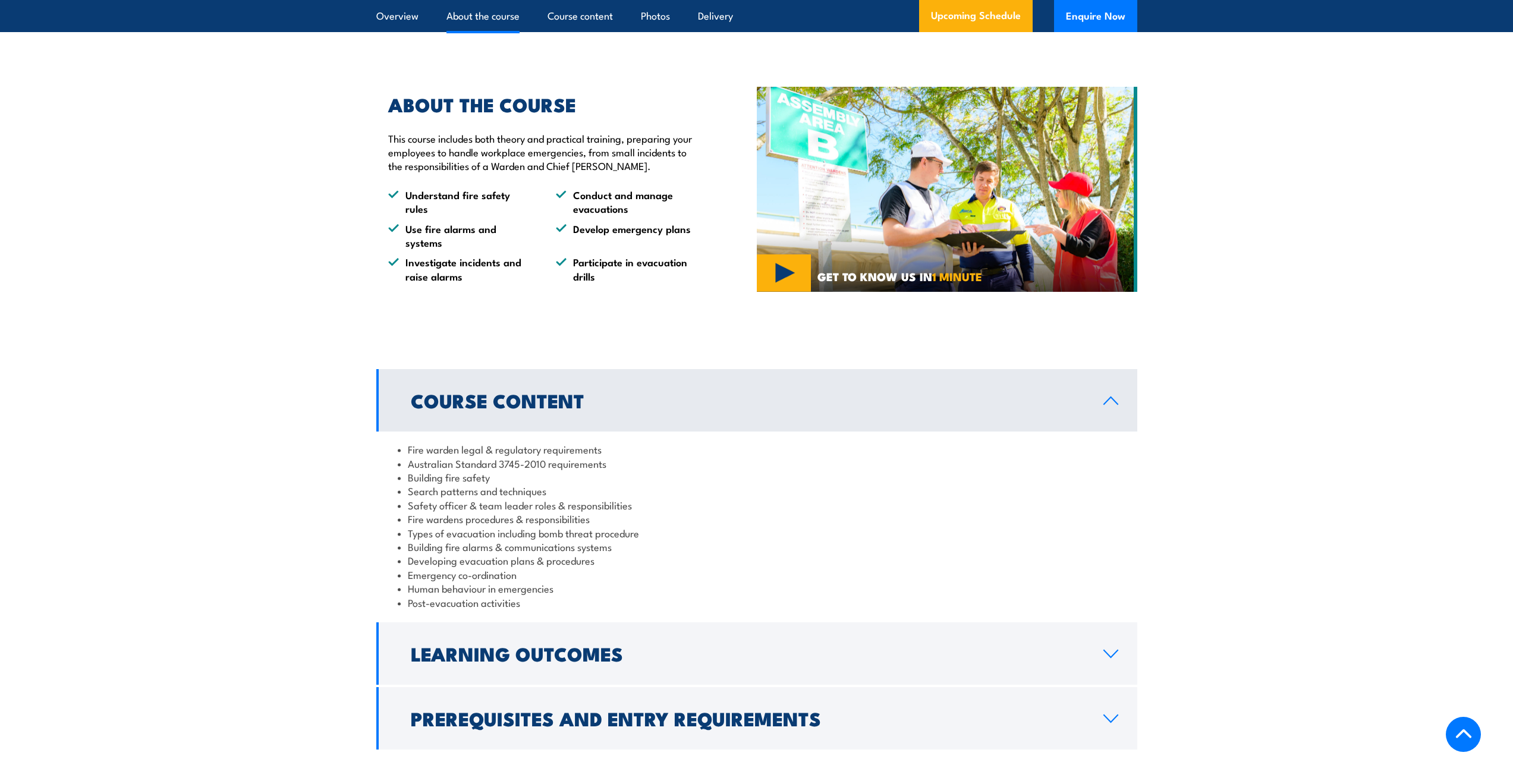
click at [559, 408] on h2 "Course Content" at bounding box center [748, 400] width 674 height 17
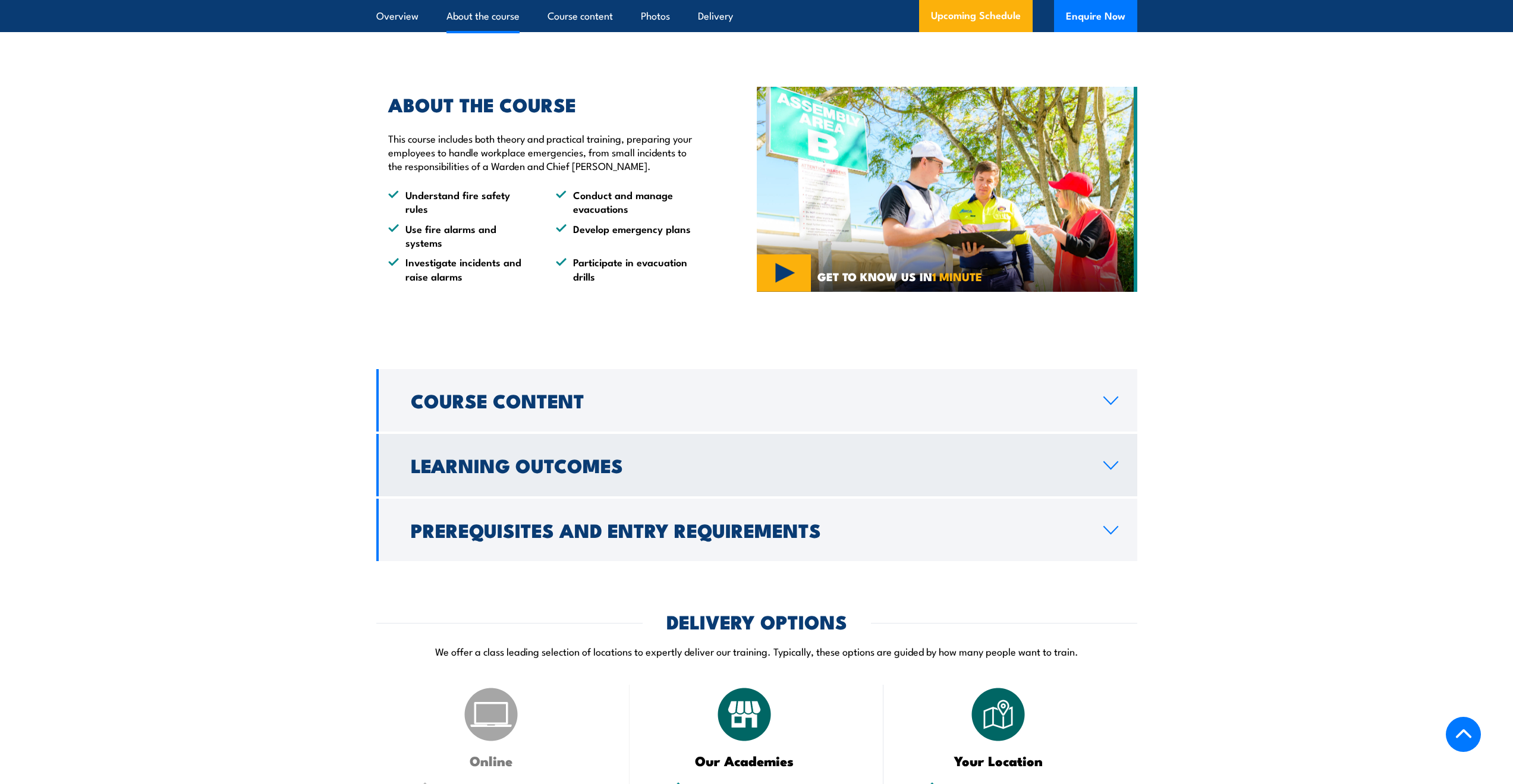
click at [557, 495] on link "Learning Outcomes" at bounding box center [756, 465] width 761 height 62
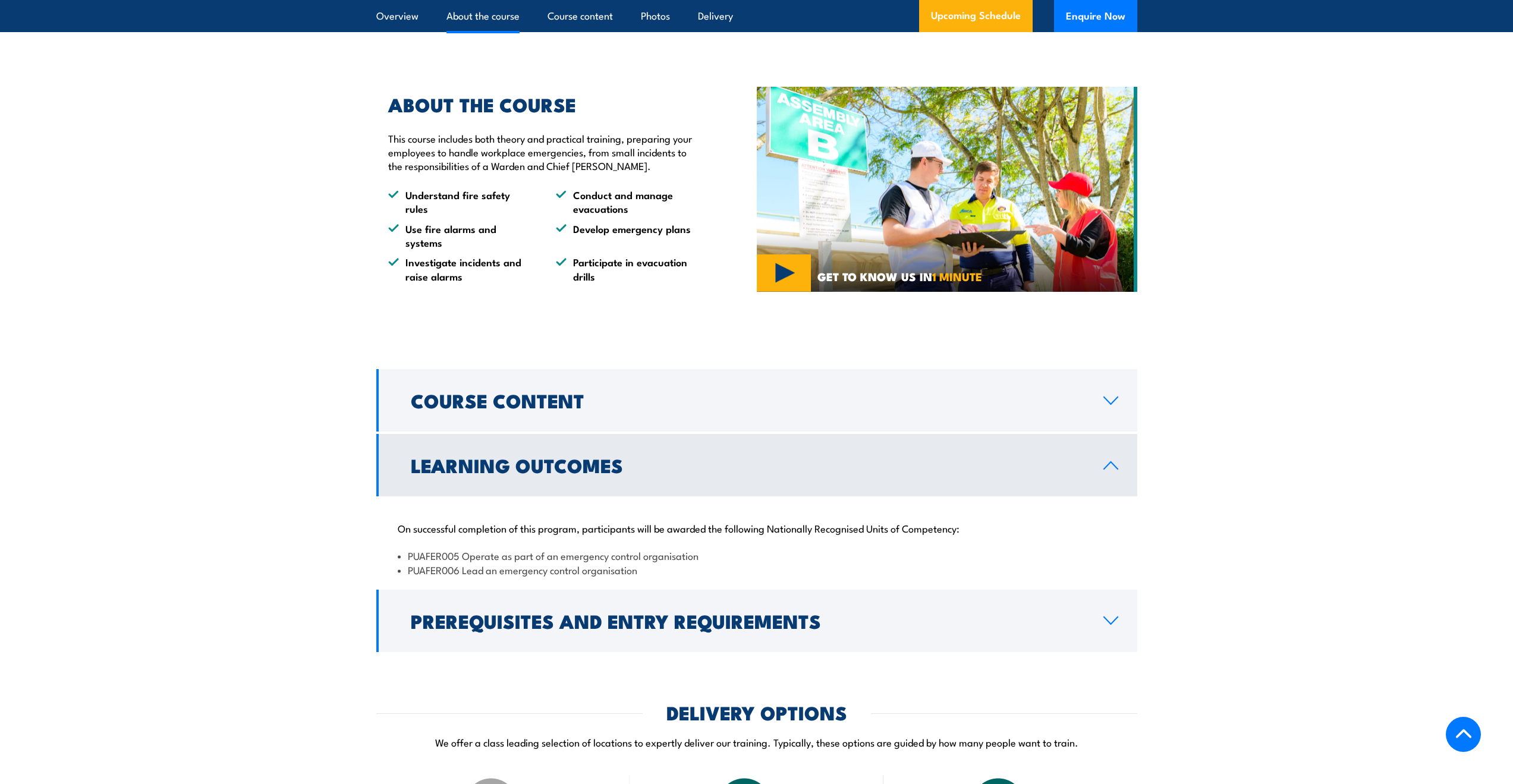
click at [556, 495] on link "Learning Outcomes" at bounding box center [756, 465] width 761 height 62
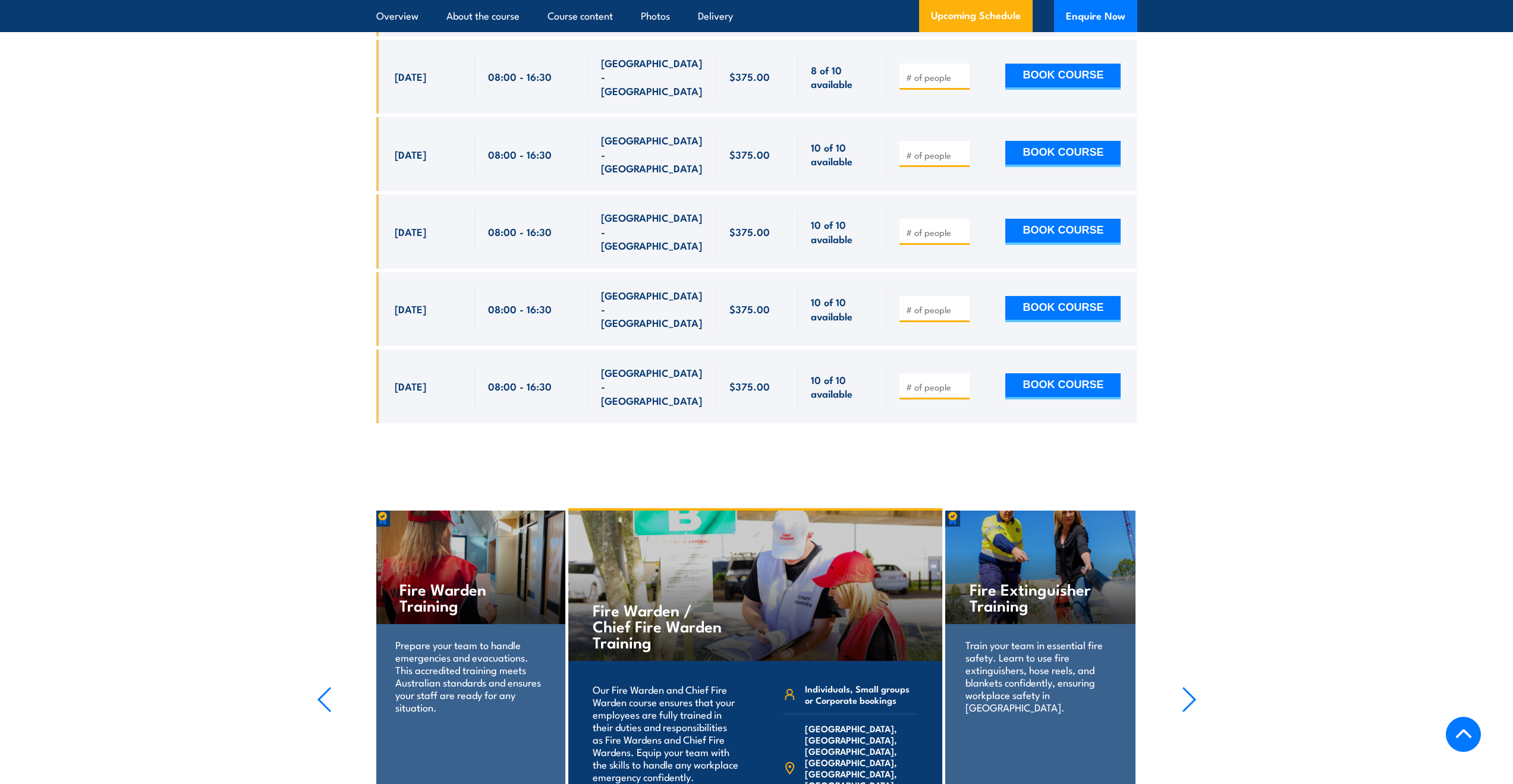
scroll to position [2496, 0]
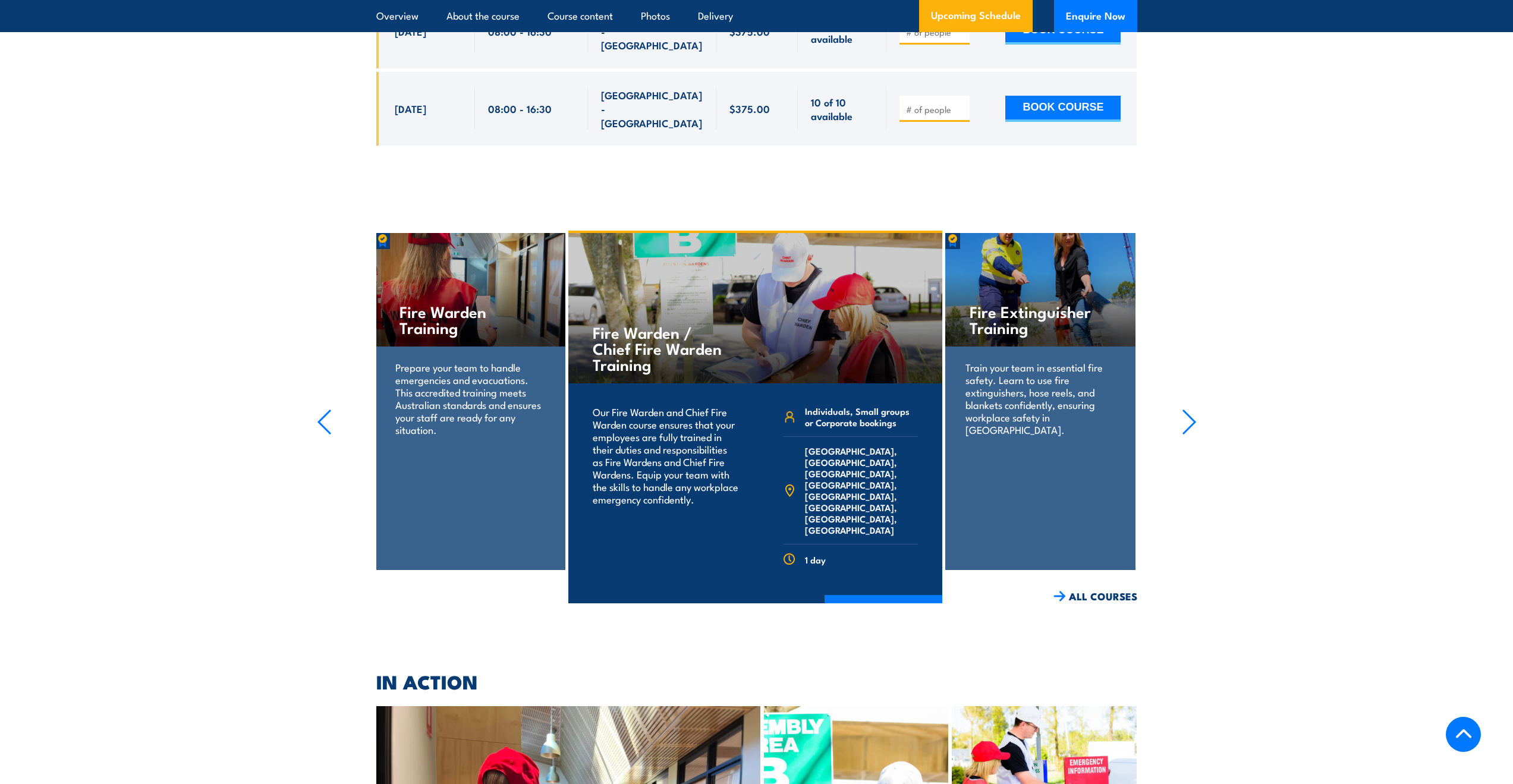
click at [450, 359] on div "Prepare your team to handle emergencies and evacuations. This accredited traini…" at bounding box center [470, 406] width 190 height 119
click at [379, 233] on div "Fire Warden Training" at bounding box center [470, 290] width 190 height 114
drag, startPoint x: 392, startPoint y: 204, endPoint x: 464, endPoint y: 296, distance: 116.8
click at [461, 292] on div "Fire Warden Training Prepare your team to handle emergencies and evacuations. T…" at bounding box center [470, 401] width 190 height 337
click at [464, 361] on p "Prepare your team to handle emergencies and evacuations. This accredited traini…" at bounding box center [470, 398] width 149 height 75
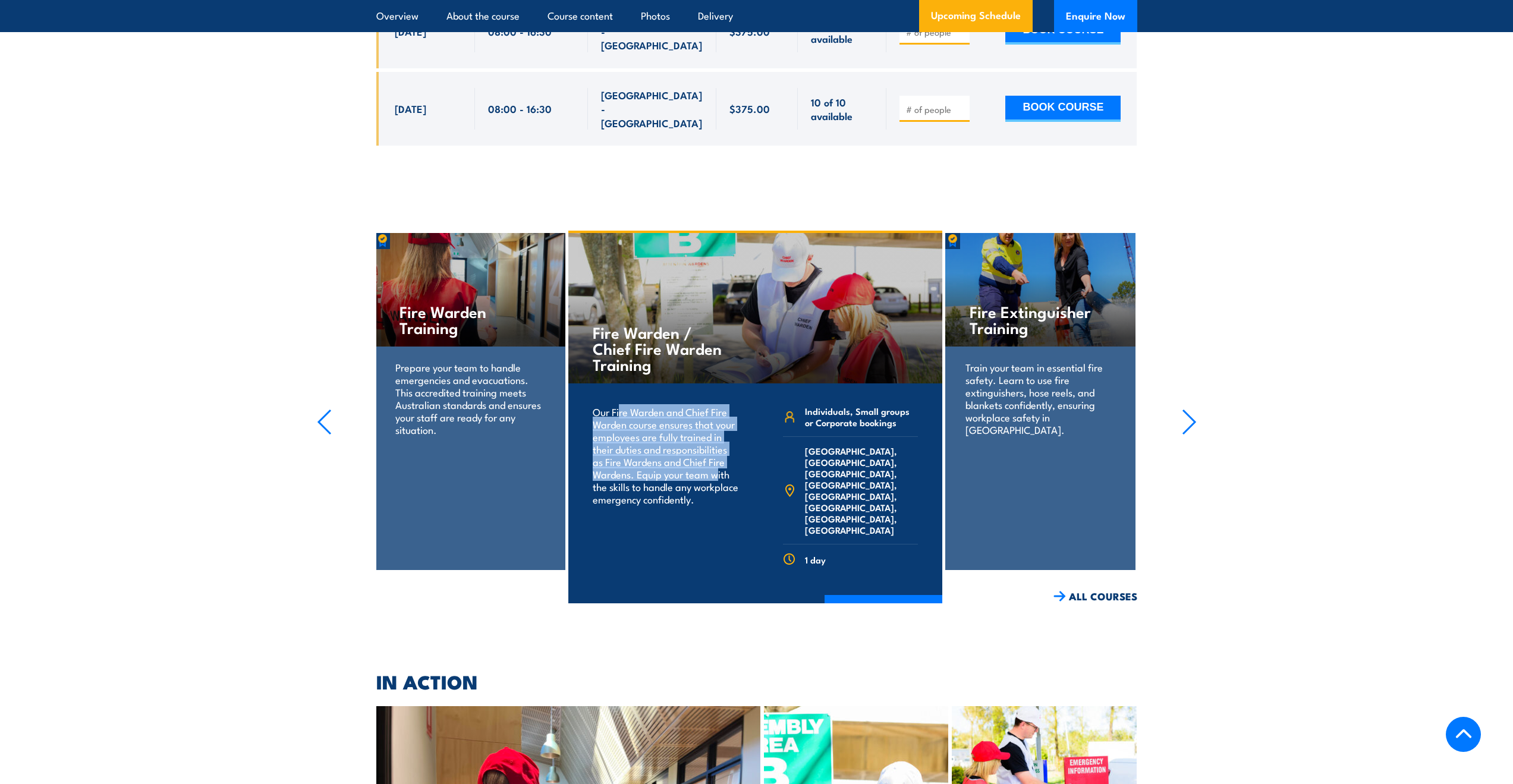
drag, startPoint x: 620, startPoint y: 307, endPoint x: 728, endPoint y: 398, distance: 141.2
click at [721, 405] on p "Our Fire Warden and Chief Fire Warden course ensures that your employees are fu…" at bounding box center [666, 455] width 147 height 100
click at [736, 418] on div "Our Fire Warden and Chief Fire Warden course ensures that your employees are fu…" at bounding box center [666, 490] width 155 height 184
drag, startPoint x: 661, startPoint y: 389, endPoint x: 692, endPoint y: 426, distance: 48.3
click at [686, 422] on div "Our Fire Warden and Chief Fire Warden course ensures that your employees are fu…" at bounding box center [666, 490] width 155 height 184
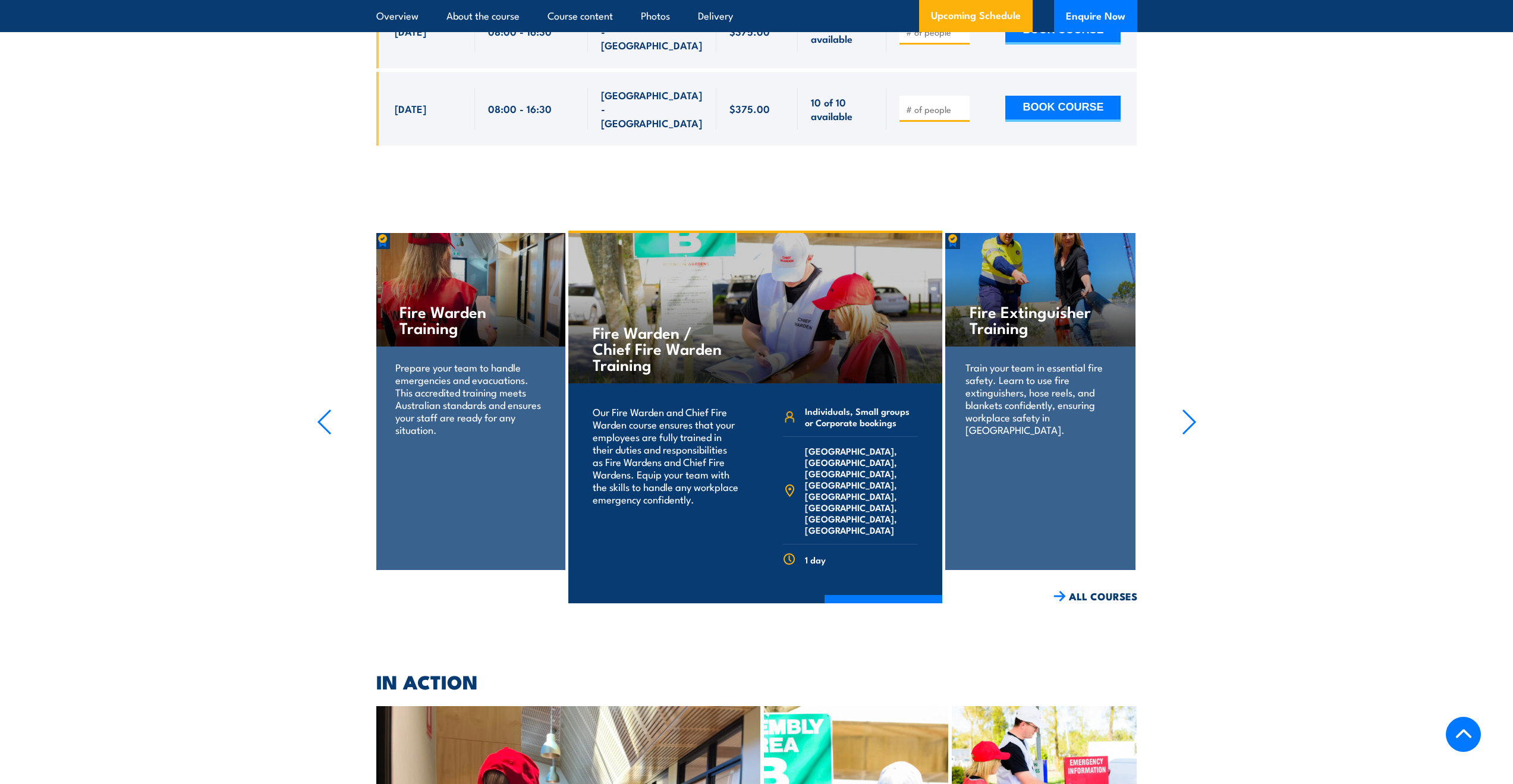
click at [691, 425] on div "Our Fire Warden and Chief Fire Warden course ensures that your employees are fu…" at bounding box center [666, 490] width 155 height 184
drag, startPoint x: 692, startPoint y: 389, endPoint x: 623, endPoint y: 337, distance: 86.4
click at [623, 405] on p "Our Fire Warden and Chief Fire Warden course ensures that your employees are fu…" at bounding box center [666, 455] width 147 height 100
click at [622, 405] on p "Our Fire Warden and Chief Fire Warden course ensures that your employees are fu…" at bounding box center [666, 455] width 147 height 100
drag, startPoint x: 662, startPoint y: 364, endPoint x: 722, endPoint y: 411, distance: 76.2
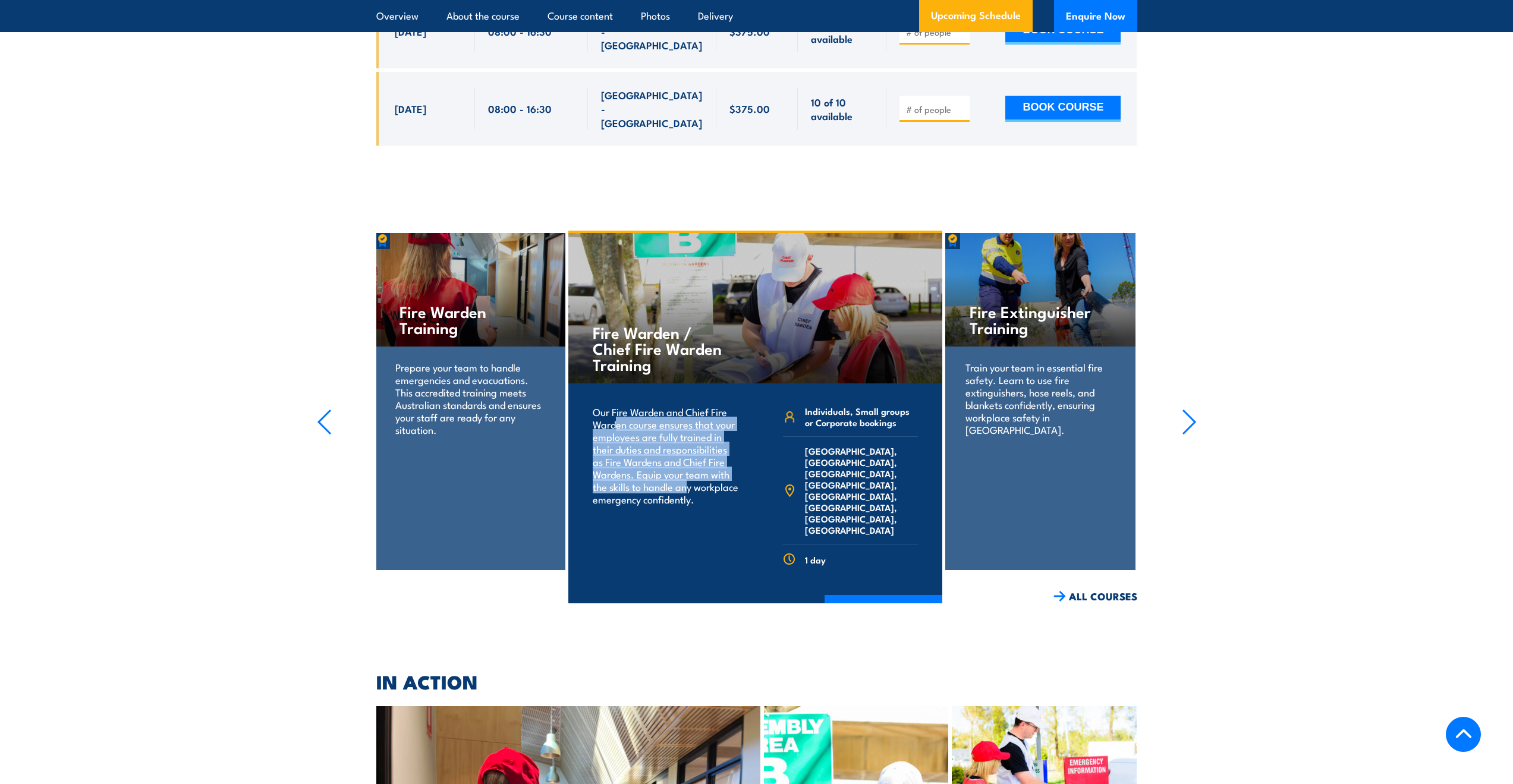
click at [700, 405] on p "Our Fire Warden and Chief Fire Warden course ensures that your employees are fu…" at bounding box center [666, 455] width 147 height 100
click at [722, 409] on div "Our Fire Warden and Chief Fire Warden course ensures that your employees are fu…" at bounding box center [666, 490] width 155 height 184
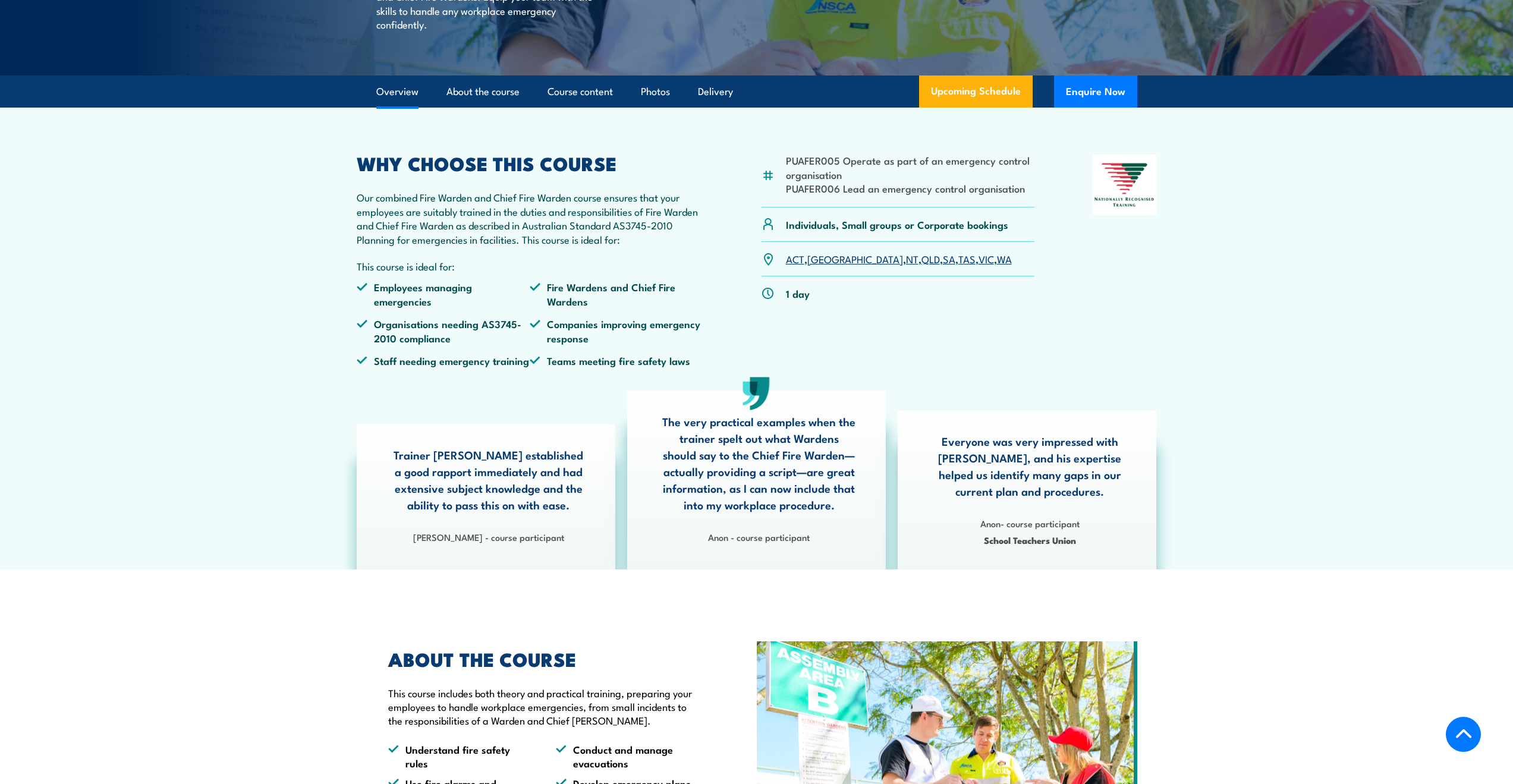
scroll to position [0, 0]
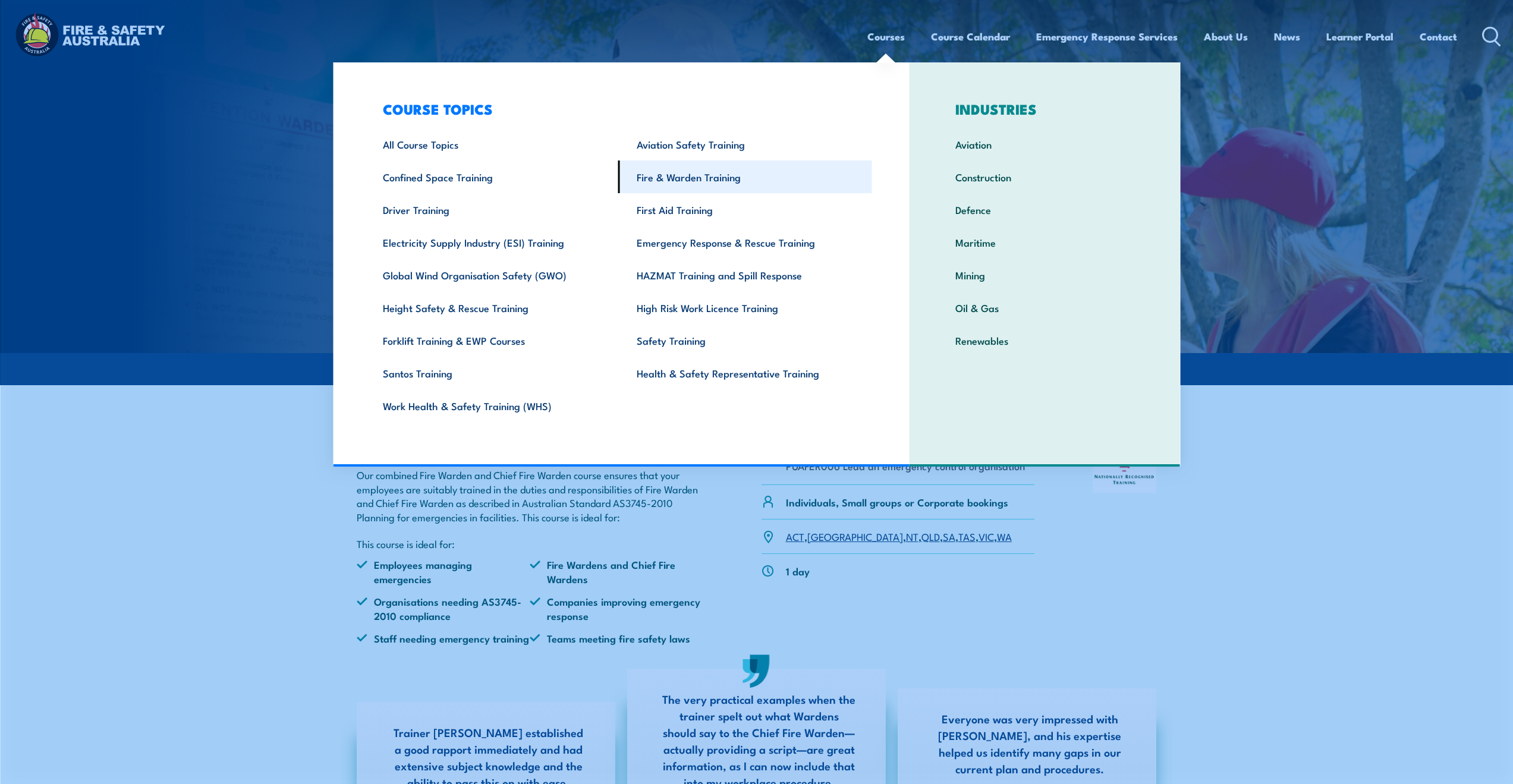
click at [689, 180] on link "Fire & Warden Training" at bounding box center [745, 177] width 254 height 33
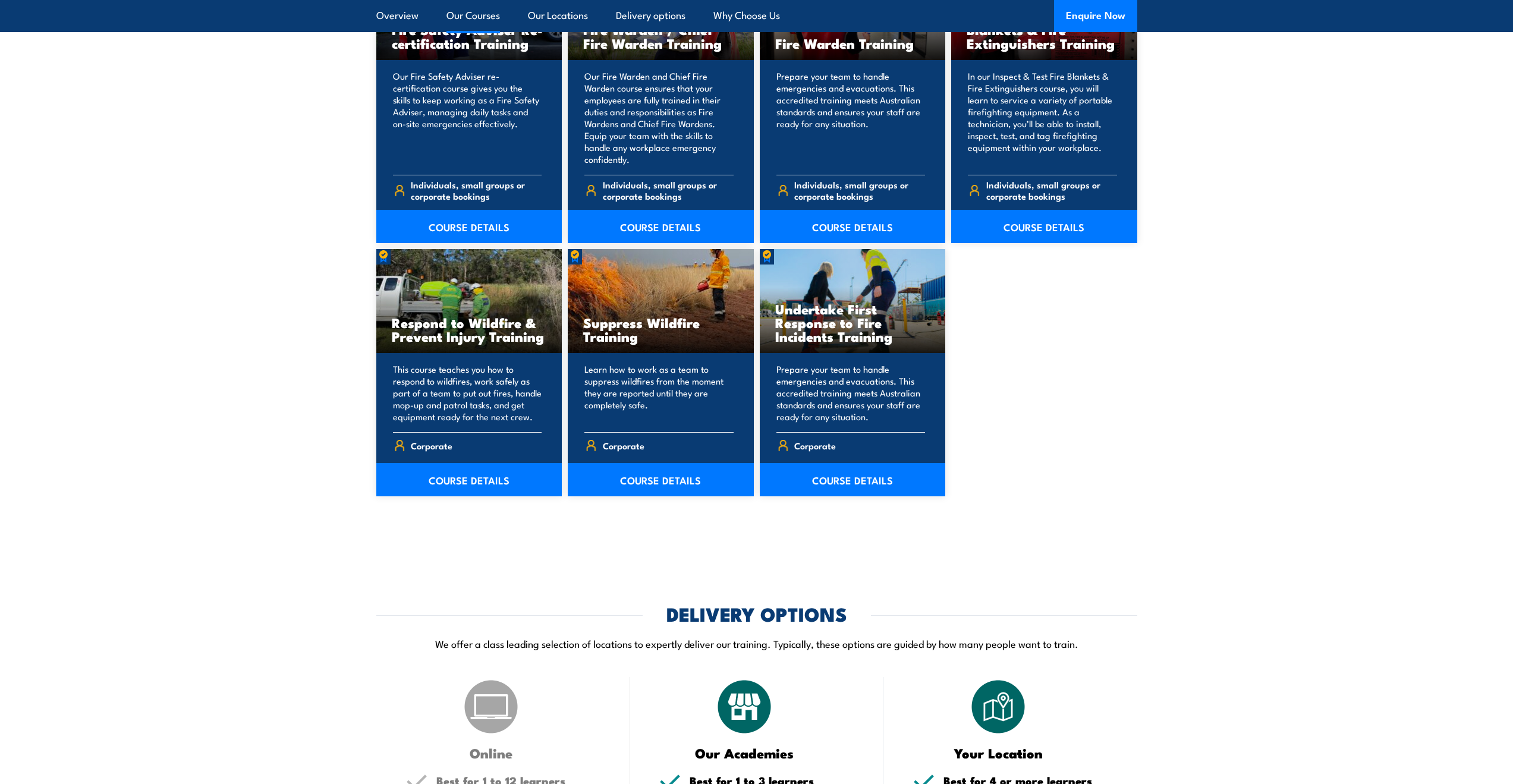
scroll to position [1387, 0]
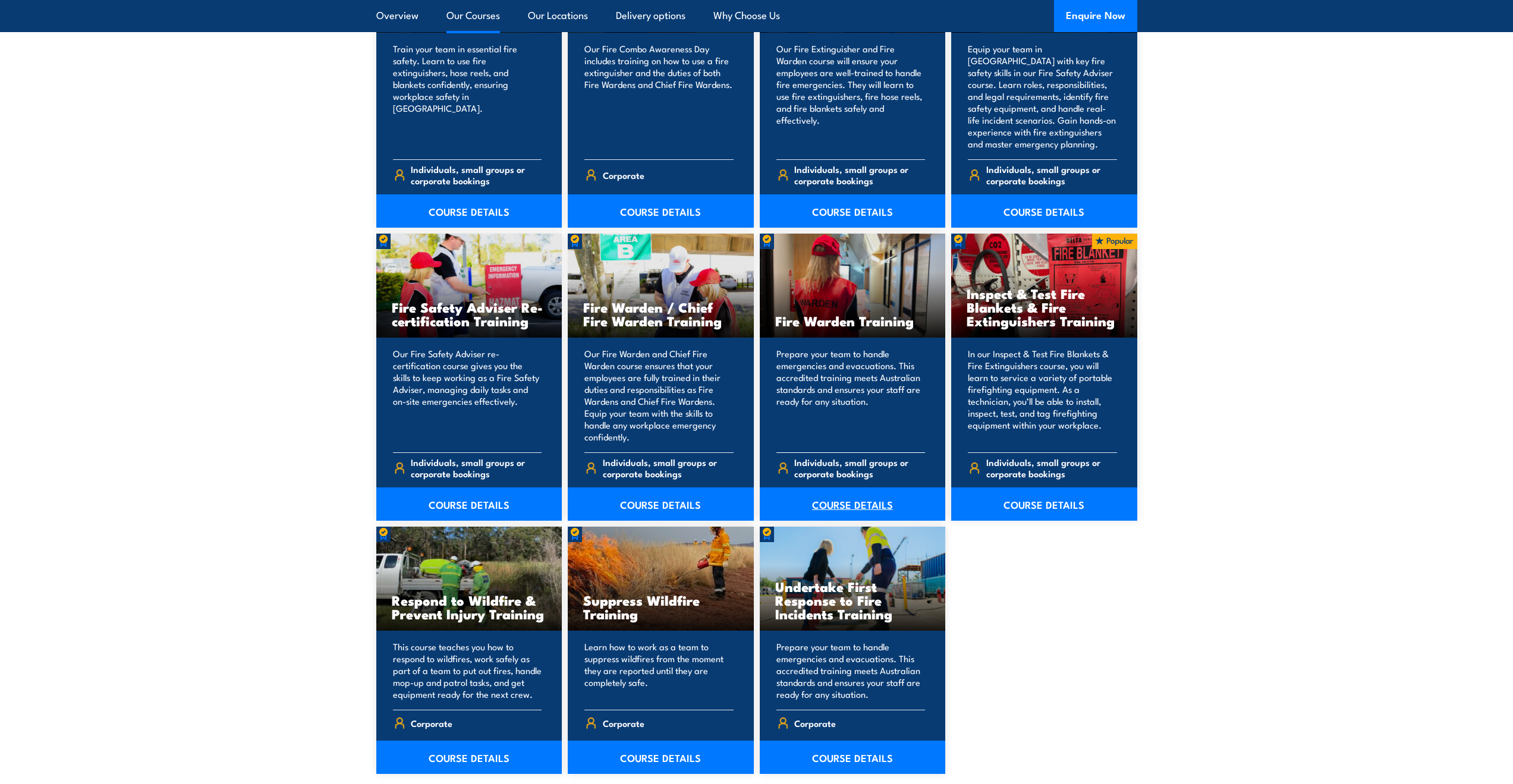
click at [866, 500] on link "COURSE DETAILS" at bounding box center [852, 504] width 186 height 34
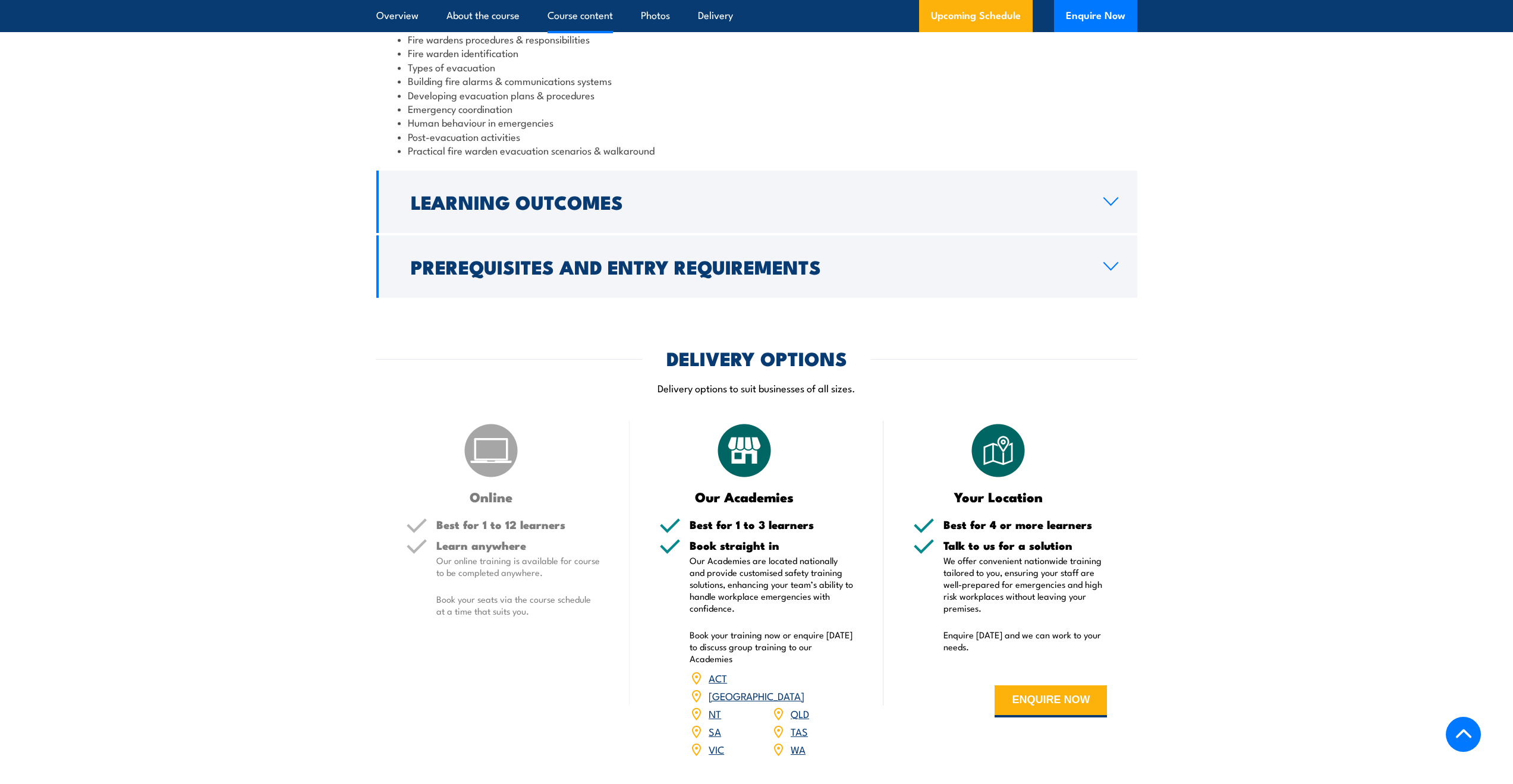
scroll to position [1664, 0]
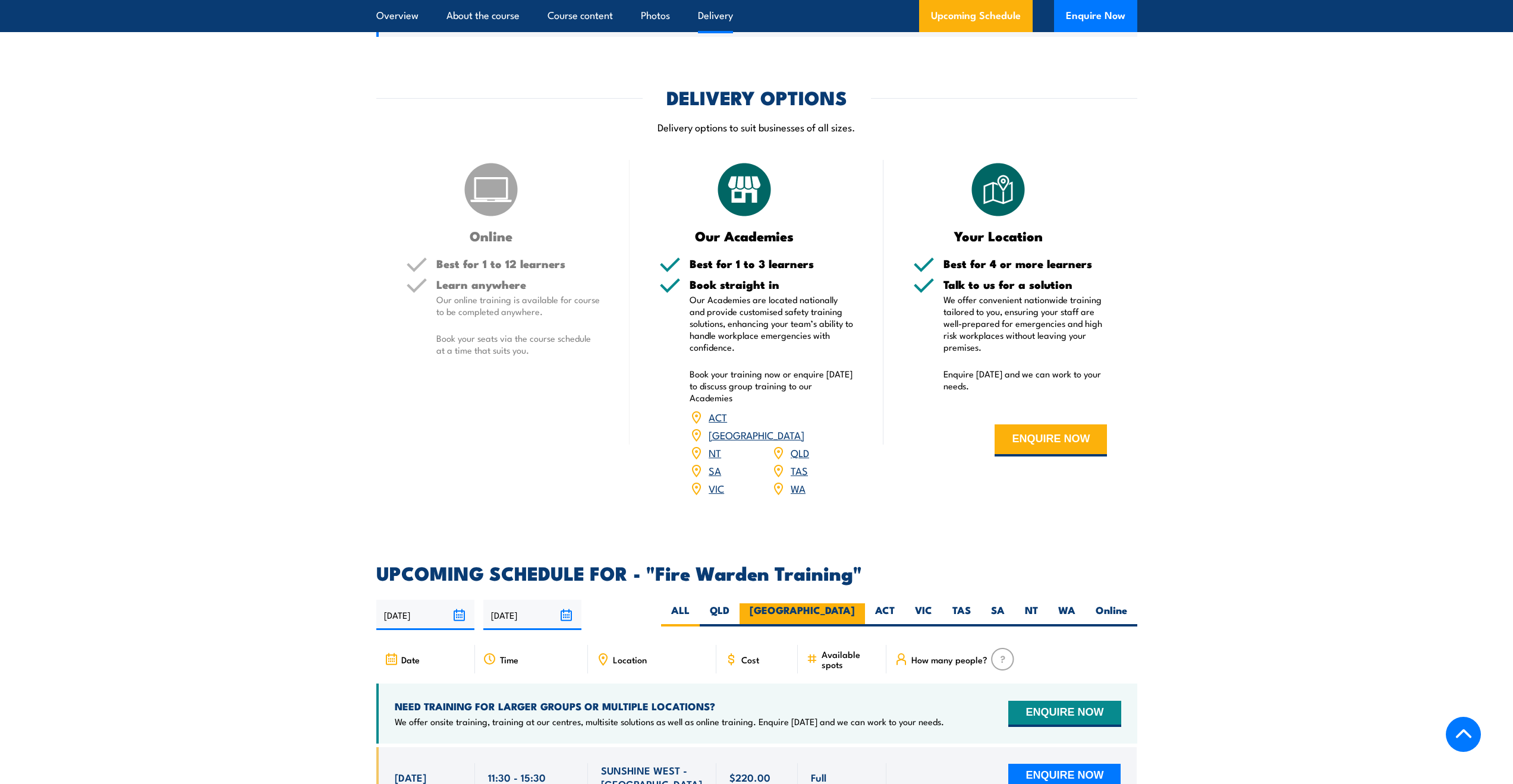
click at [856, 603] on label "[GEOGRAPHIC_DATA]" at bounding box center [802, 615] width 125 height 23
click at [856, 603] on input "[GEOGRAPHIC_DATA]" at bounding box center [858, 607] width 8 height 8
radio input "true"
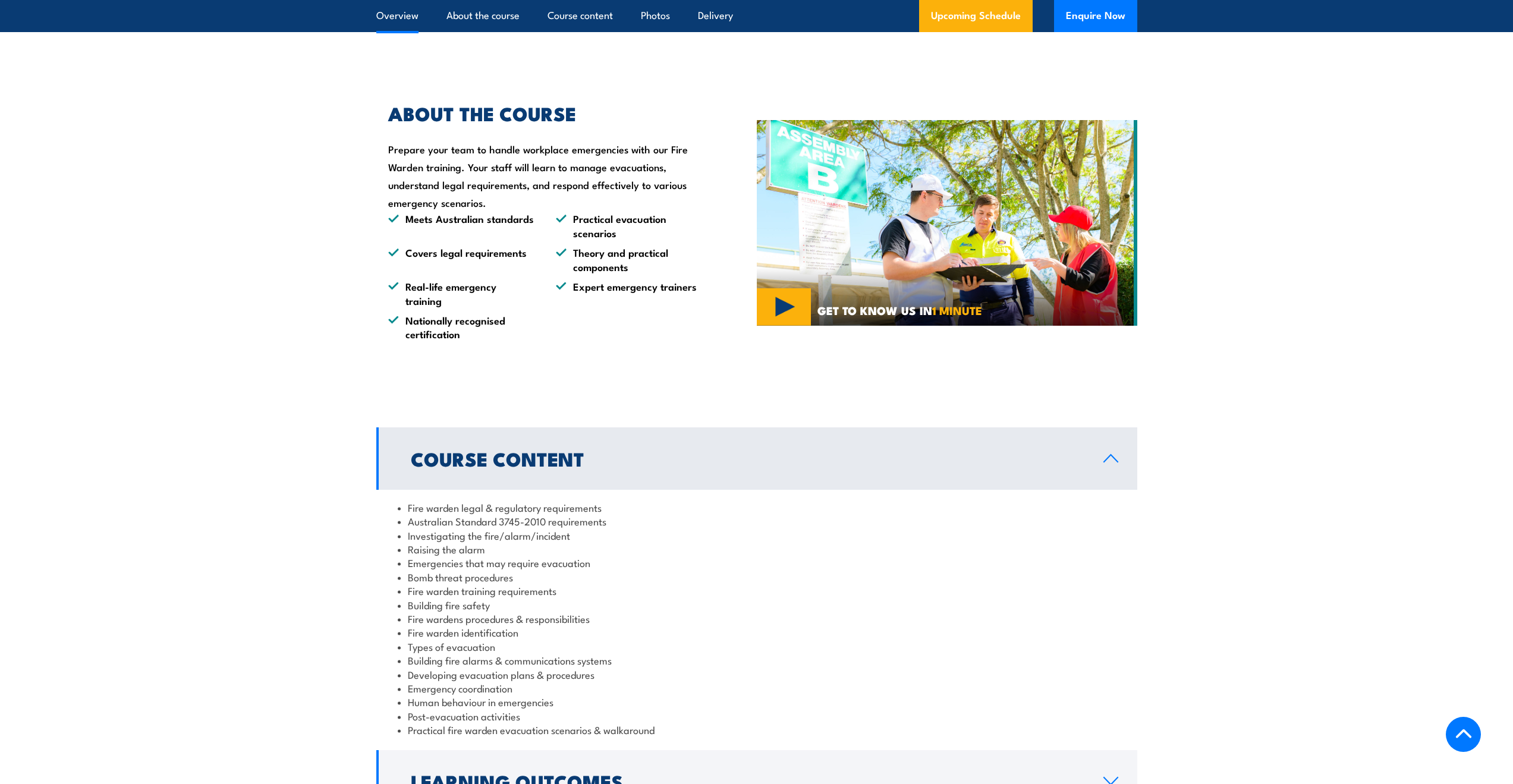
scroll to position [269, 0]
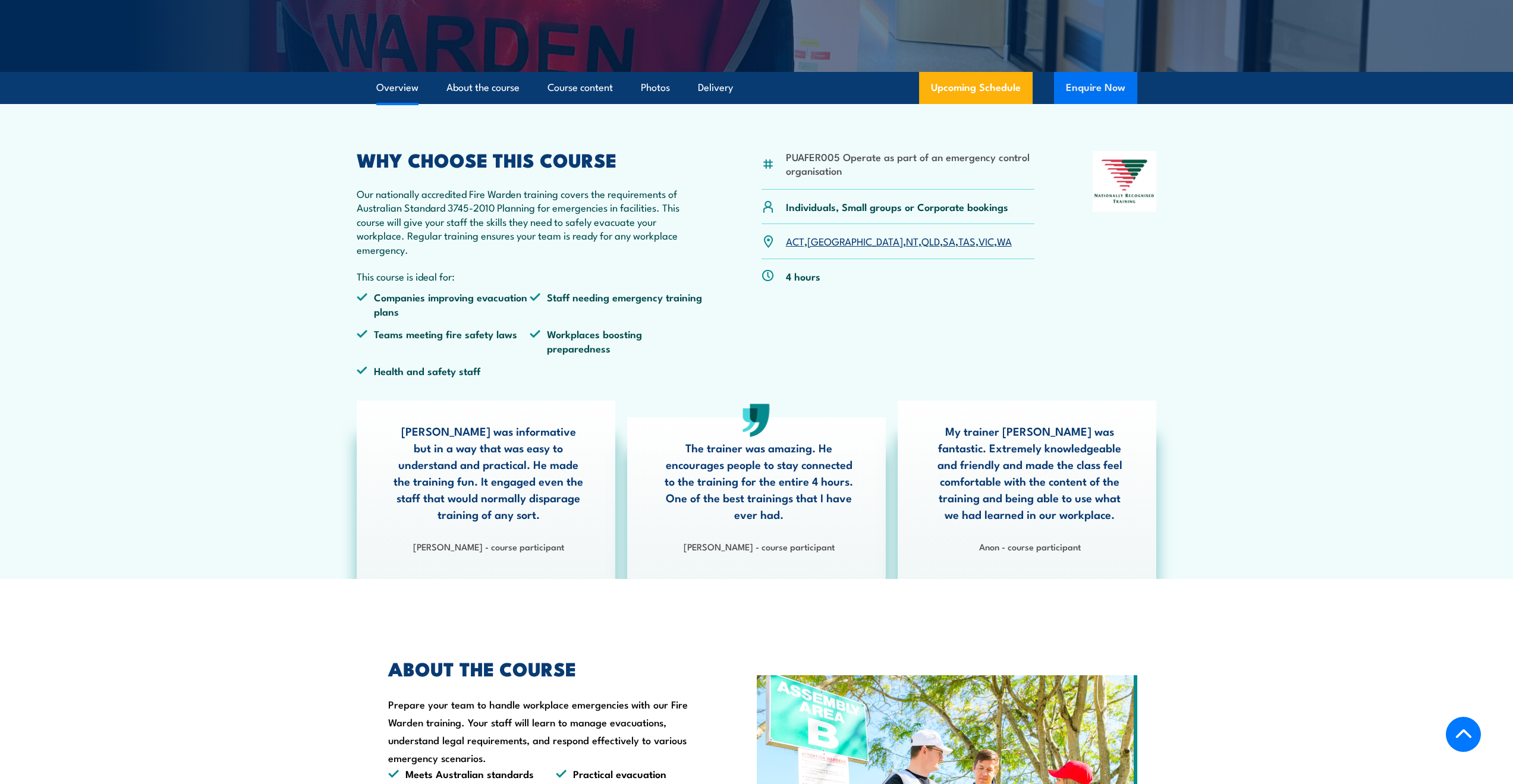
click at [1096, 96] on button "Enquire Now" at bounding box center [1096, 88] width 83 height 32
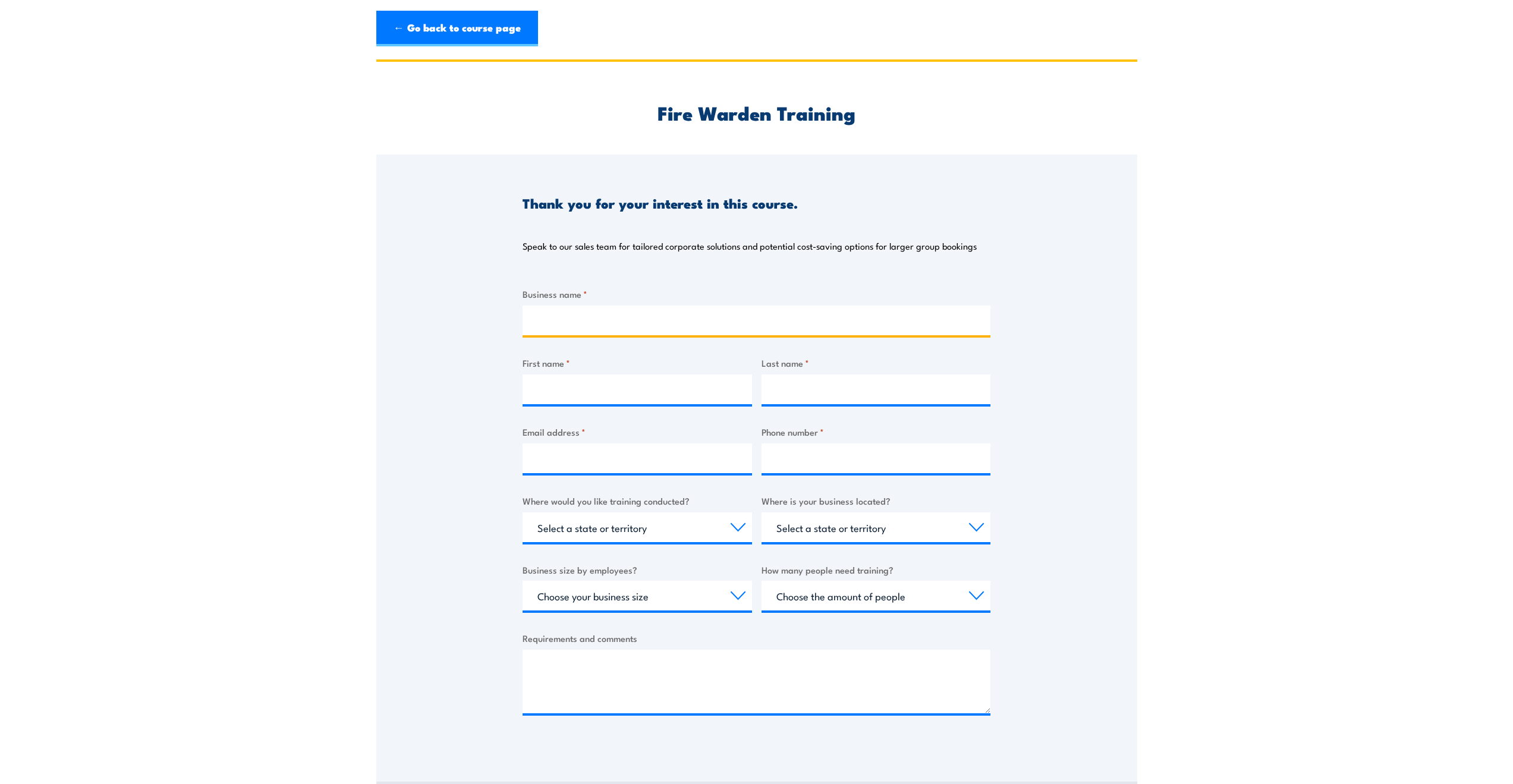
click at [627, 324] on input "Business name *" at bounding box center [756, 320] width 468 height 30
type input "[DEMOGRAPHIC_DATA] Cemeteries and Crematoria"
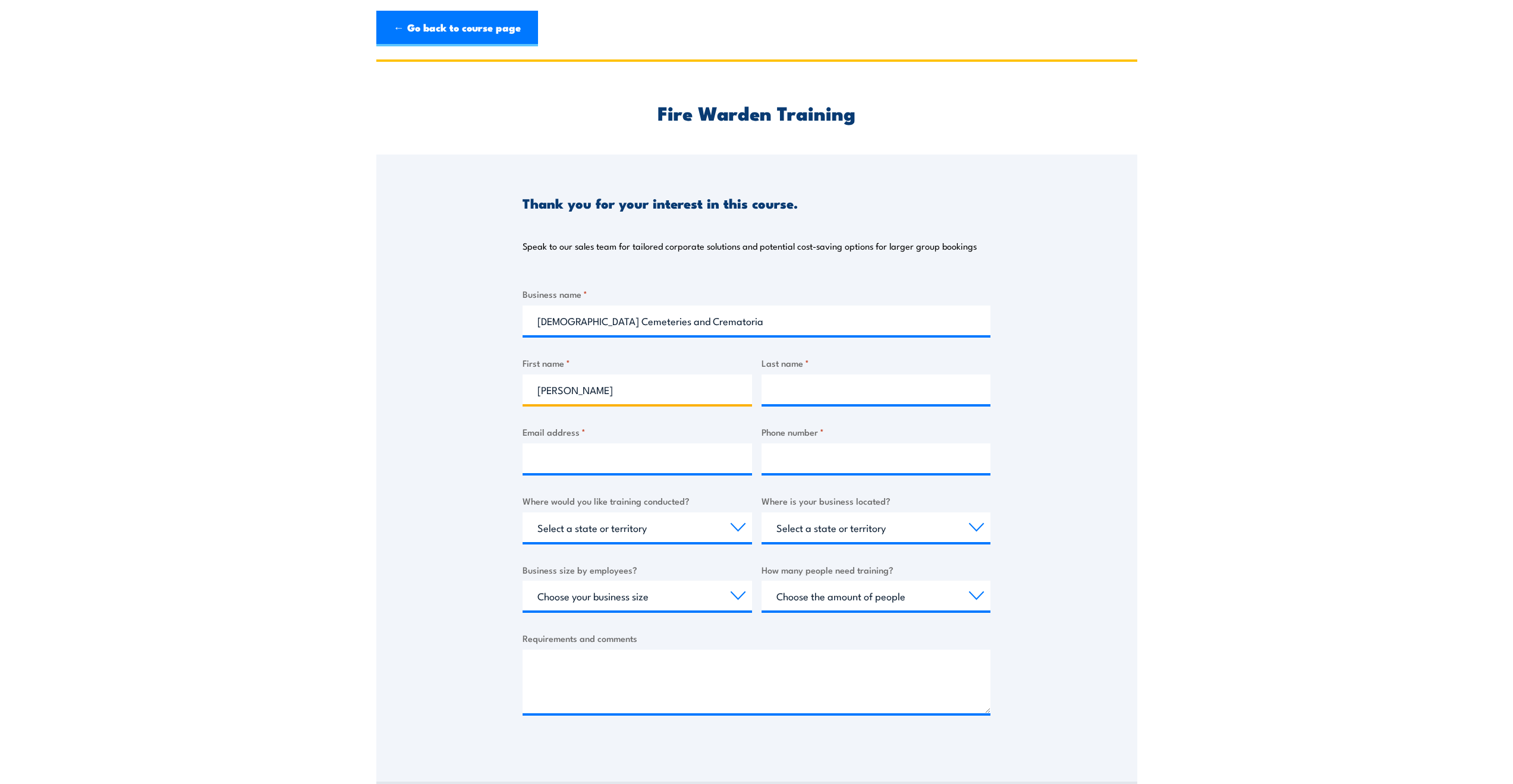
type input "[PERSON_NAME]"
type input "Tsui"
type input "christyt@catholiccemeteries.com.au"
type input "-"
type input "0478287506"
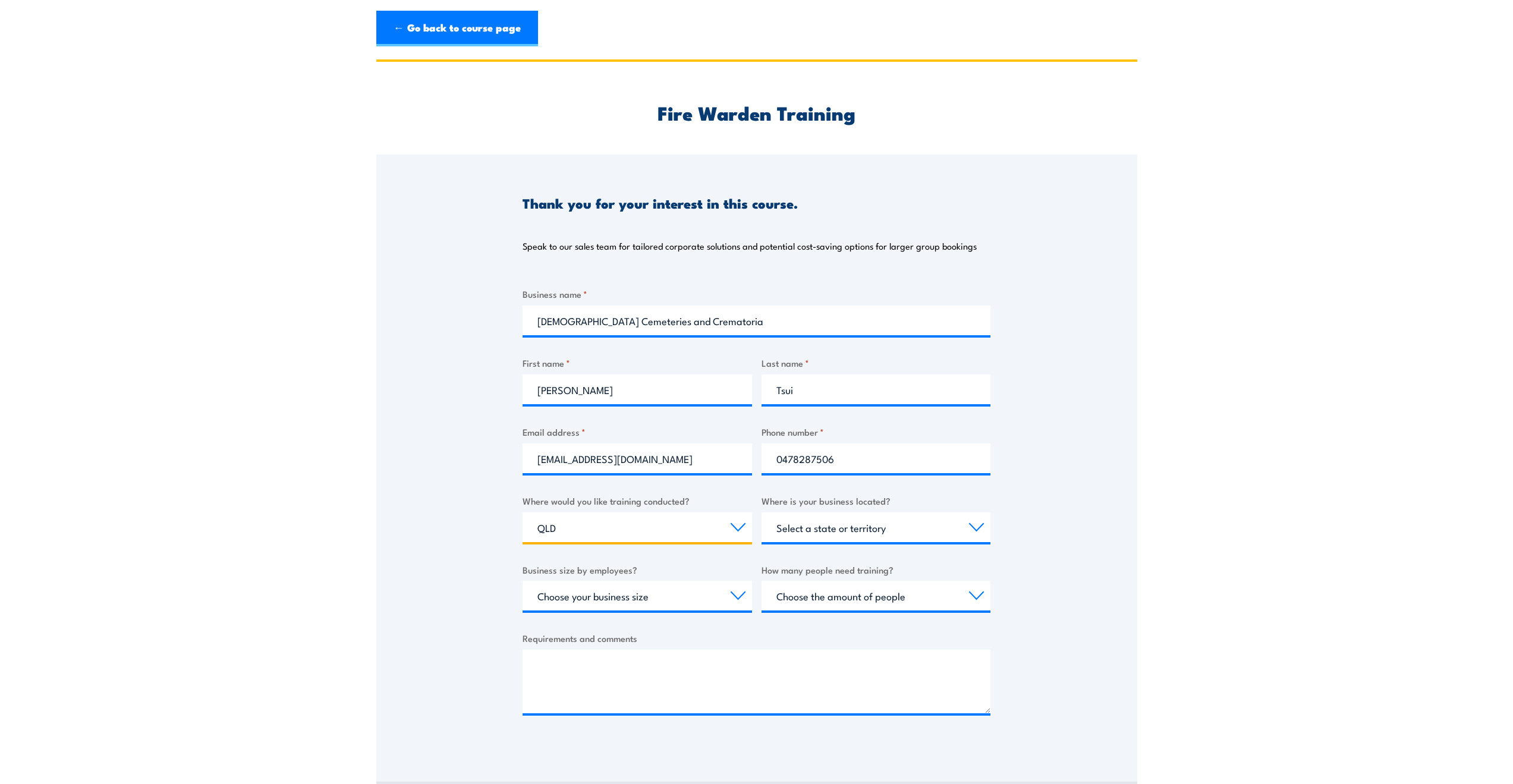
select select "[GEOGRAPHIC_DATA]"
select select "20 to 199"
select select "1 to 4"
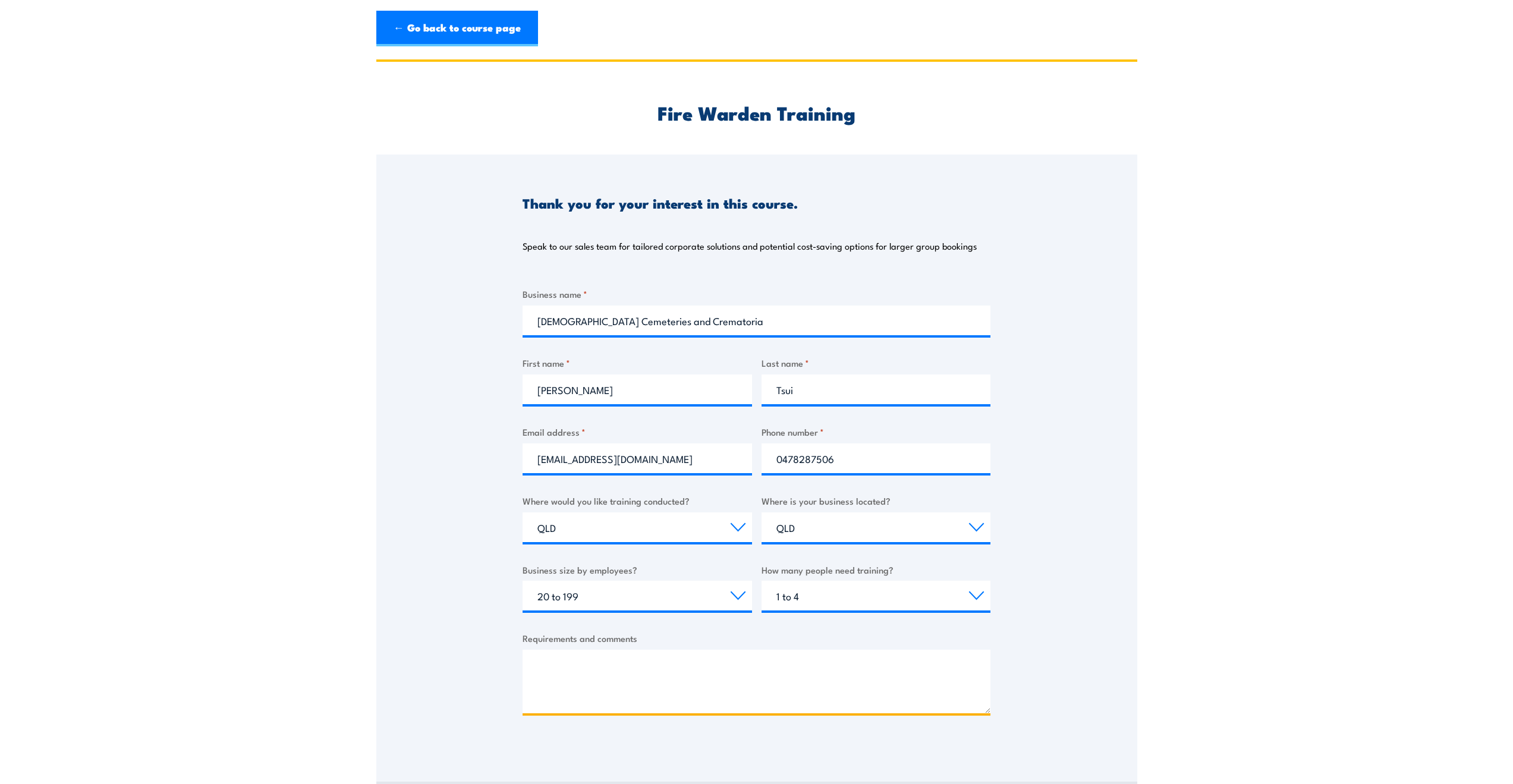
scroll to position [277, 0]
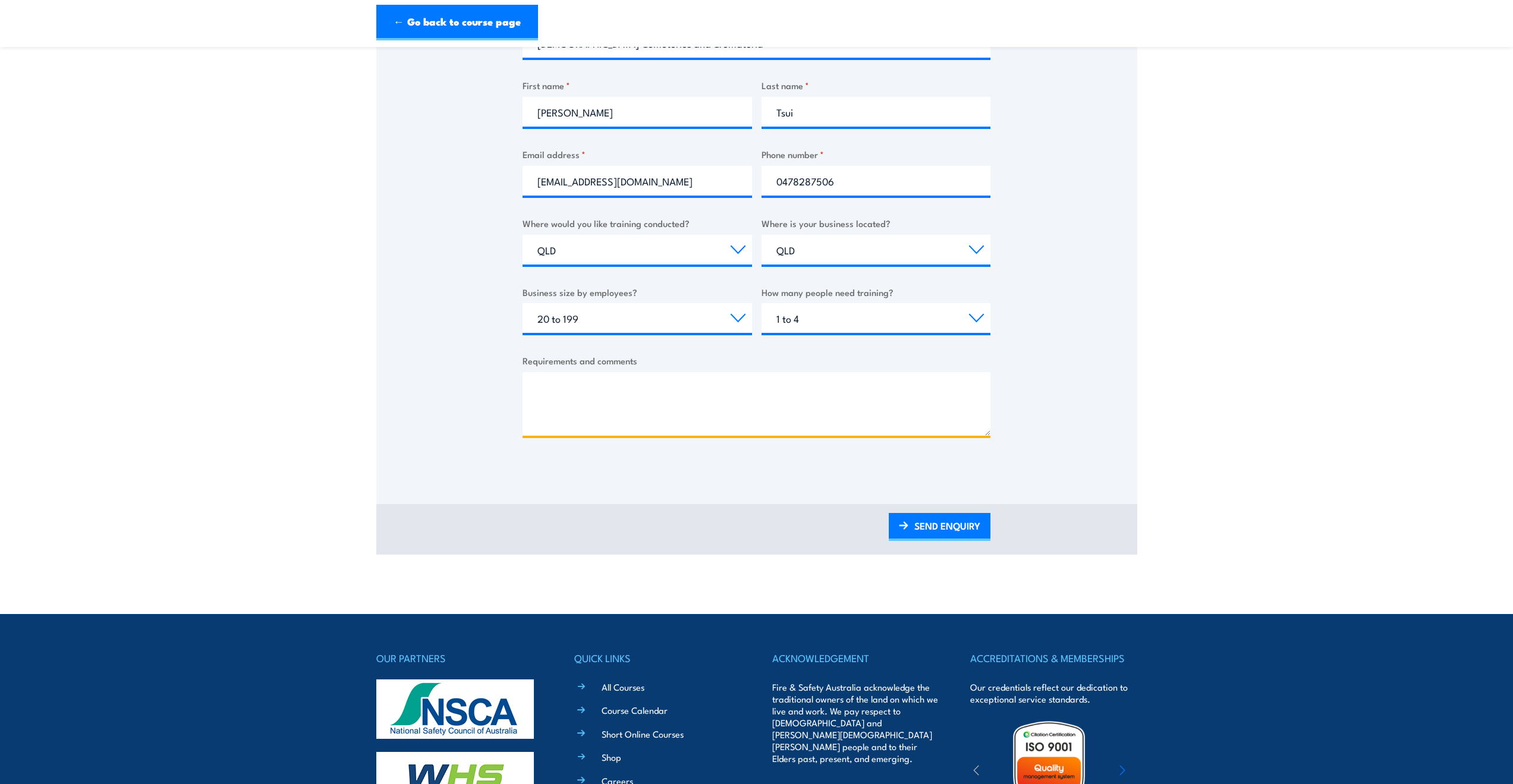
click at [706, 411] on textarea "Requirements and comments" at bounding box center [756, 404] width 468 height 63
type textarea "Hi I have two employees who need to complete the fire warden training. I just w…"
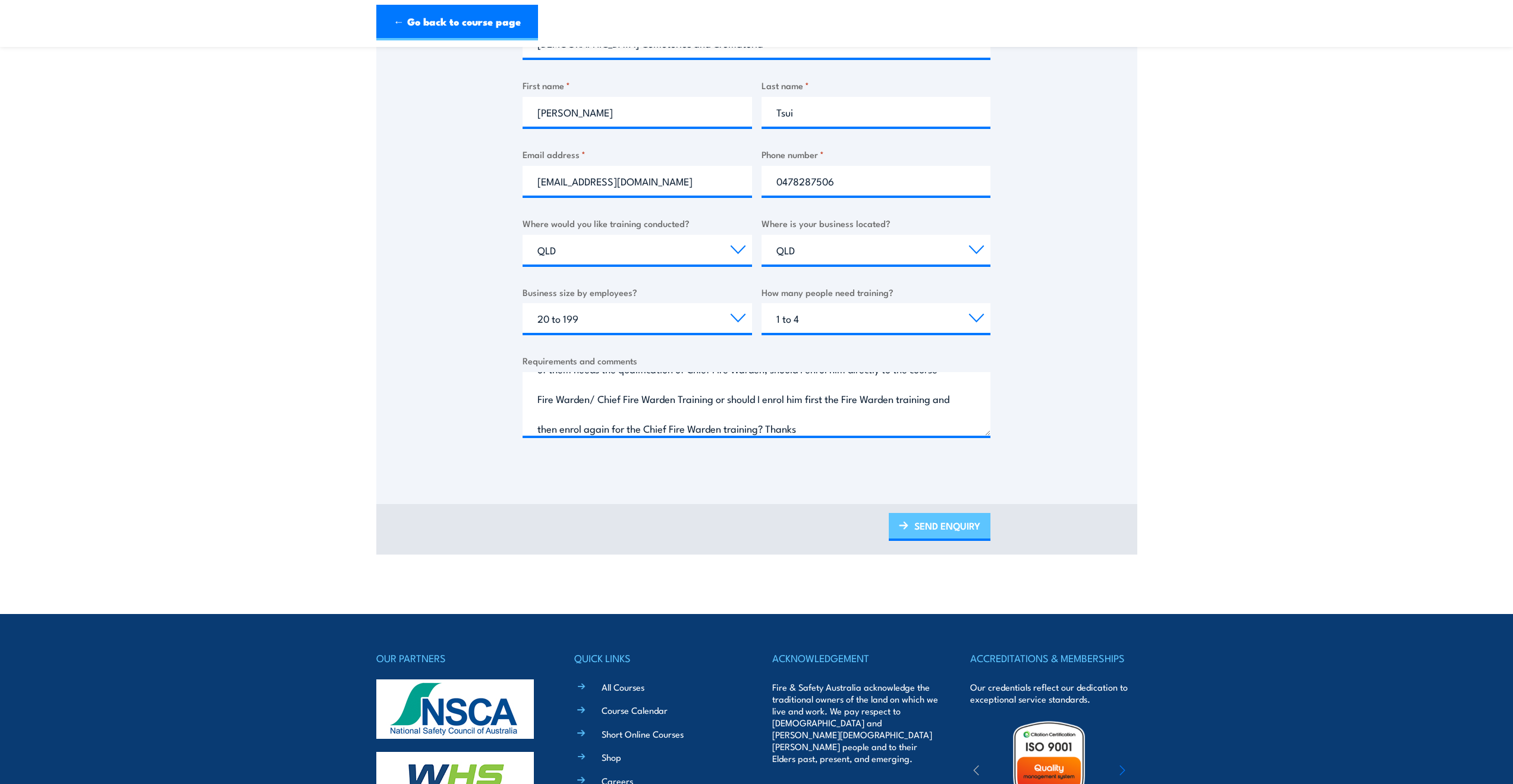
click at [914, 527] on link "SEND ENQUIRY" at bounding box center [940, 527] width 102 height 28
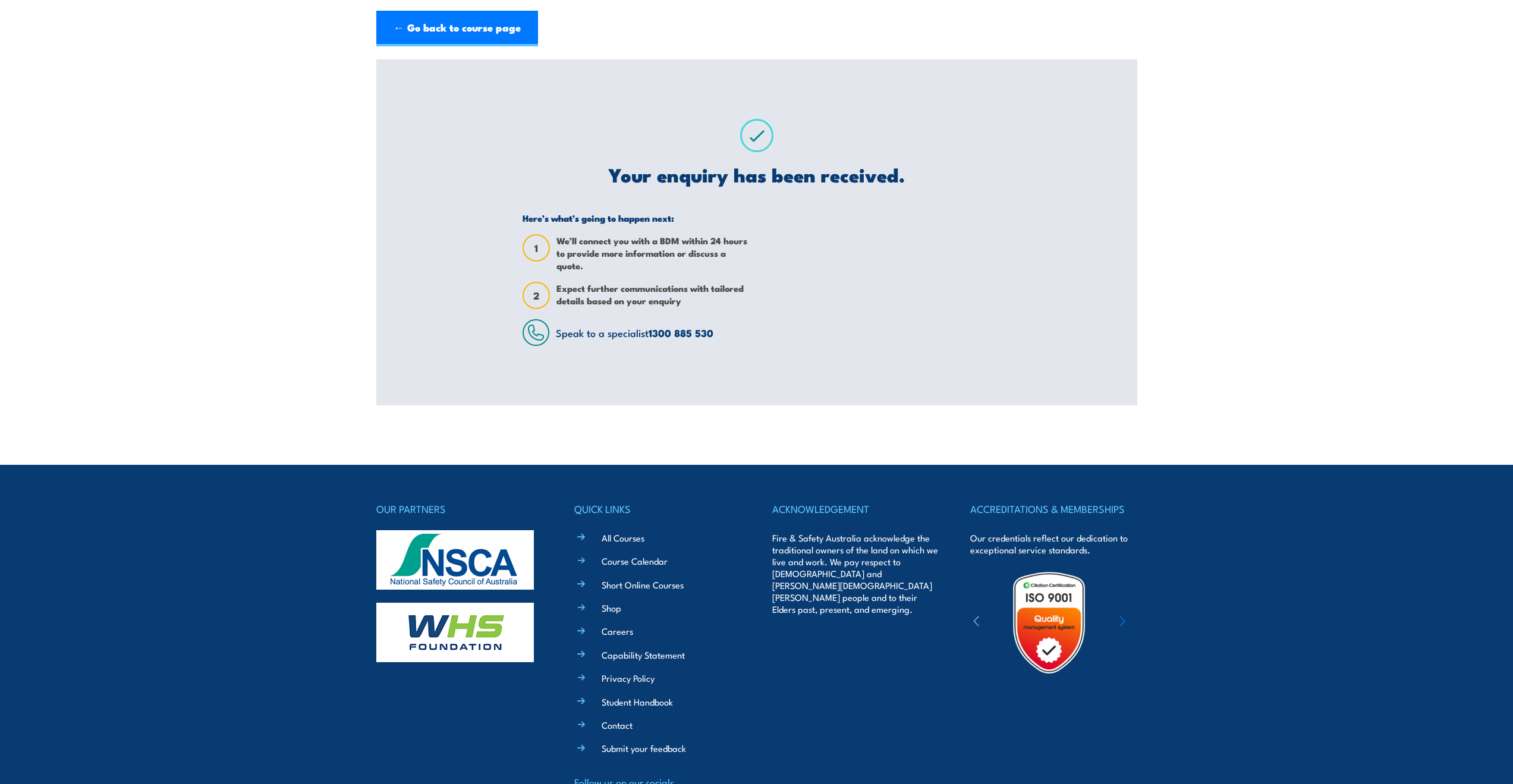
scroll to position [0, 0]
click at [513, 19] on link "← Go back to course page" at bounding box center [457, 29] width 162 height 36
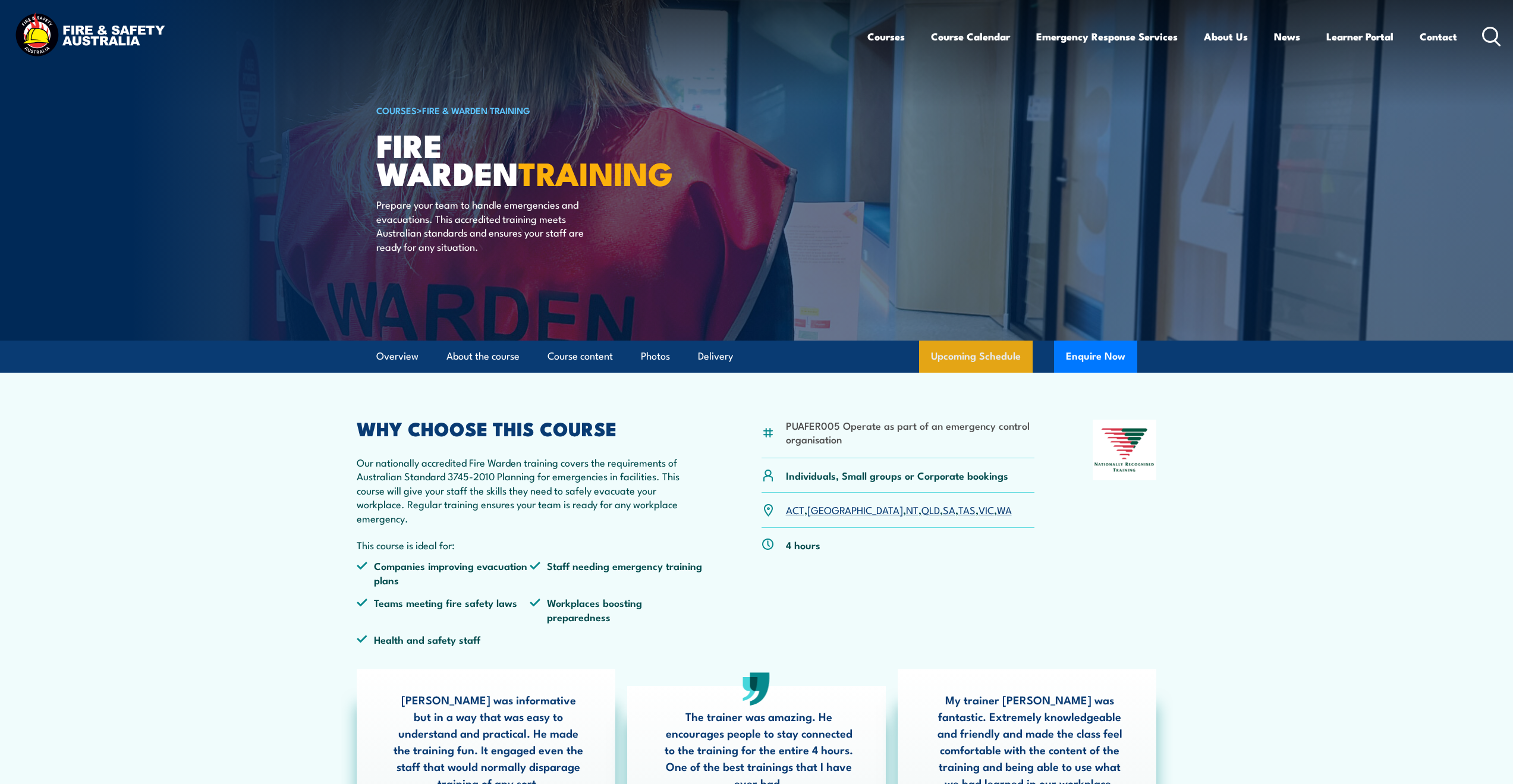
click at [991, 348] on link "Upcoming Schedule" at bounding box center [976, 357] width 114 height 32
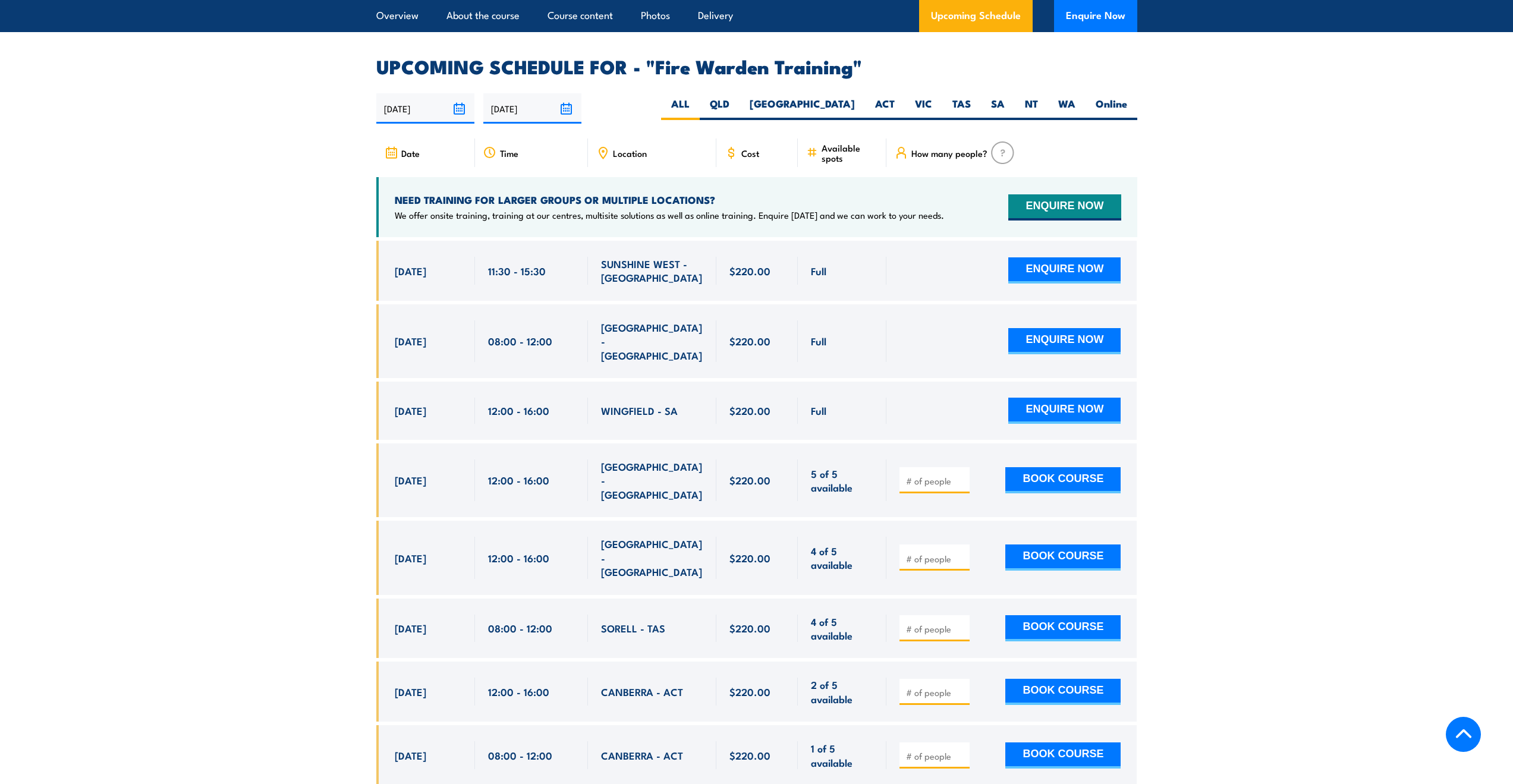
scroll to position [2211, 0]
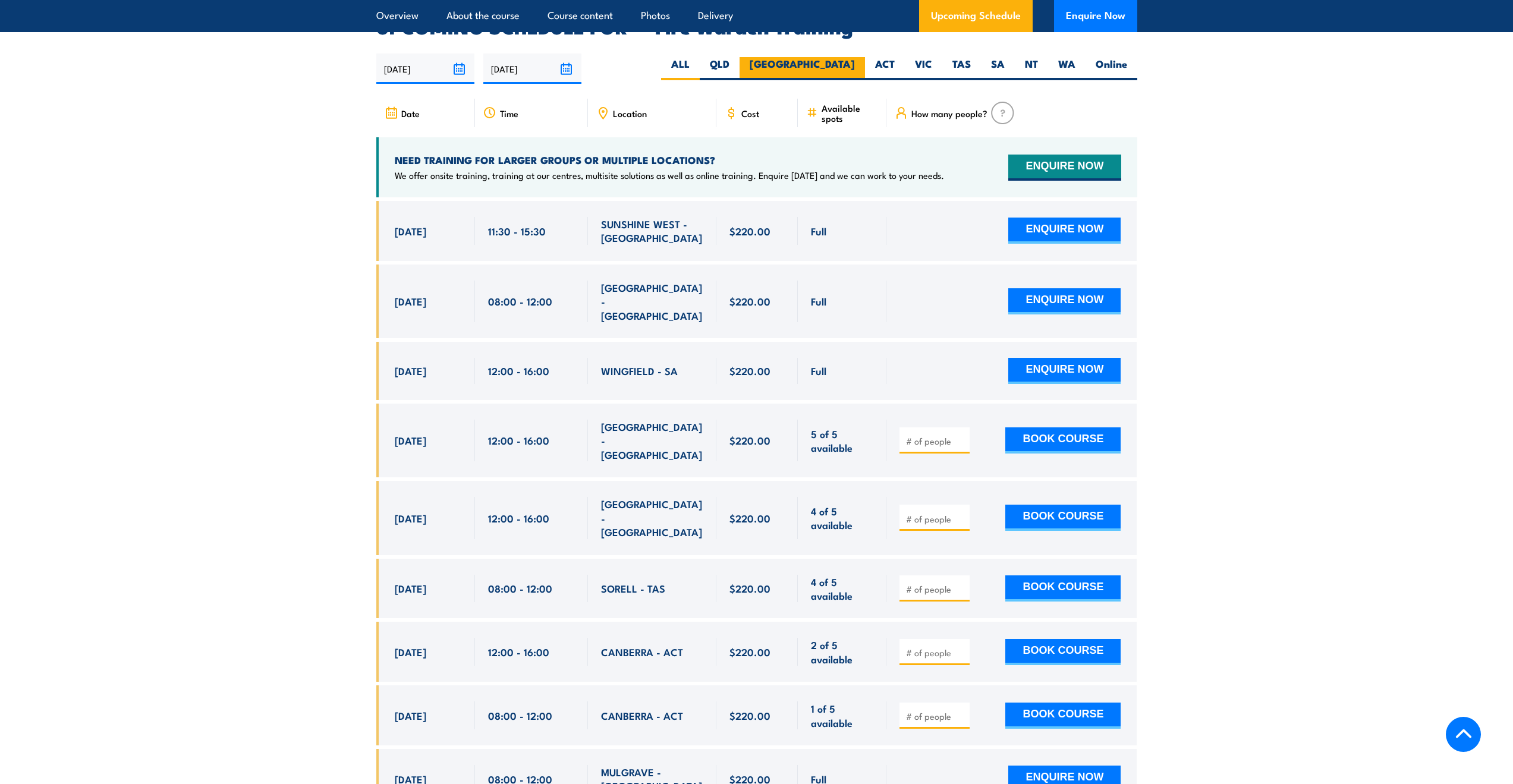
click at [838, 57] on label "[GEOGRAPHIC_DATA]" at bounding box center [802, 68] width 125 height 23
click at [855, 57] on input "[GEOGRAPHIC_DATA]" at bounding box center [858, 60] width 8 height 8
radio input "true"
